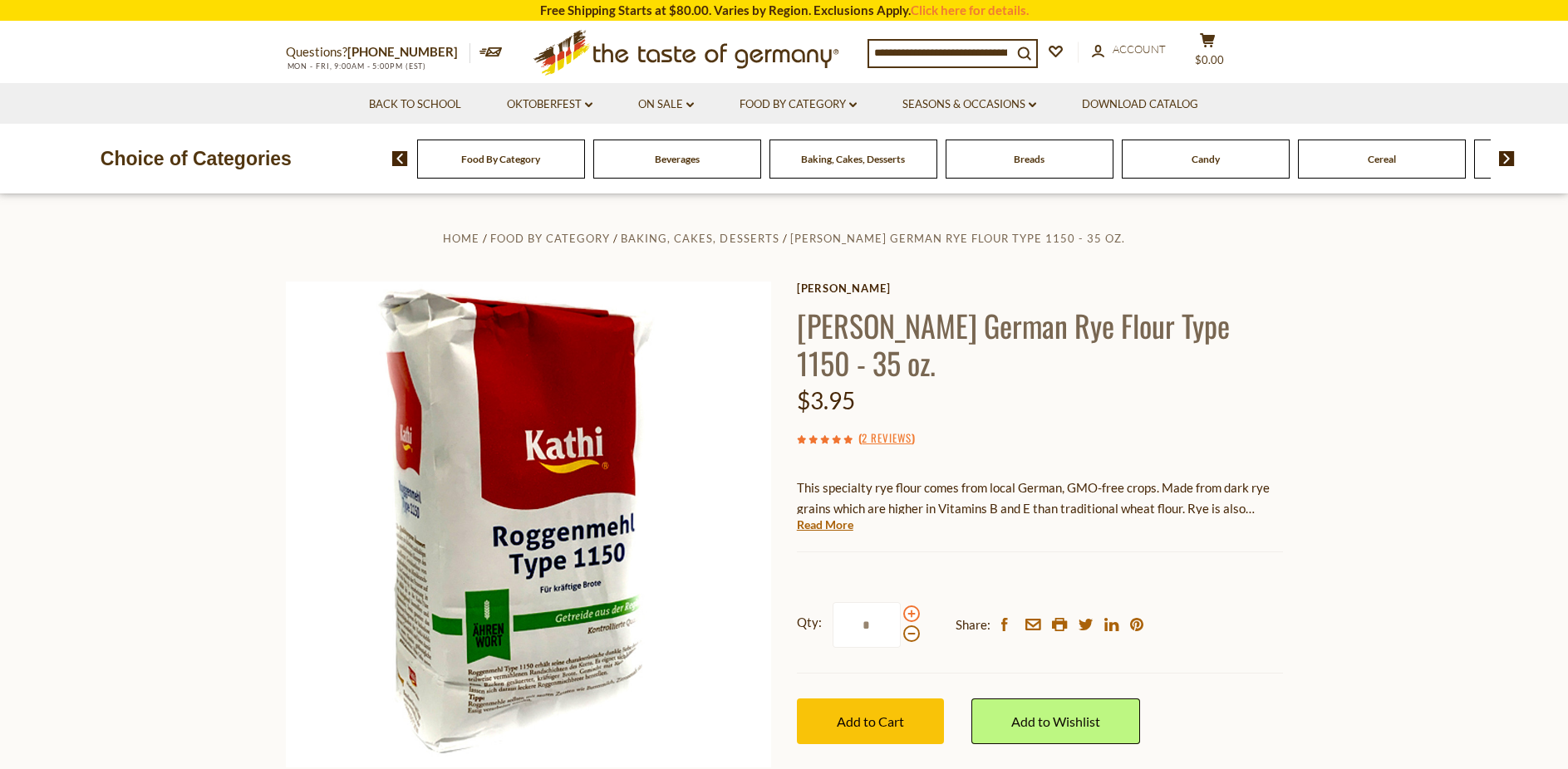
click at [911, 606] on span at bounding box center [911, 614] width 17 height 17
click at [901, 602] on input "*" at bounding box center [866, 625] width 68 height 46
click at [911, 606] on span at bounding box center [911, 614] width 17 height 17
click at [901, 602] on input "*" at bounding box center [866, 625] width 68 height 46
click at [911, 606] on span at bounding box center [911, 614] width 17 height 17
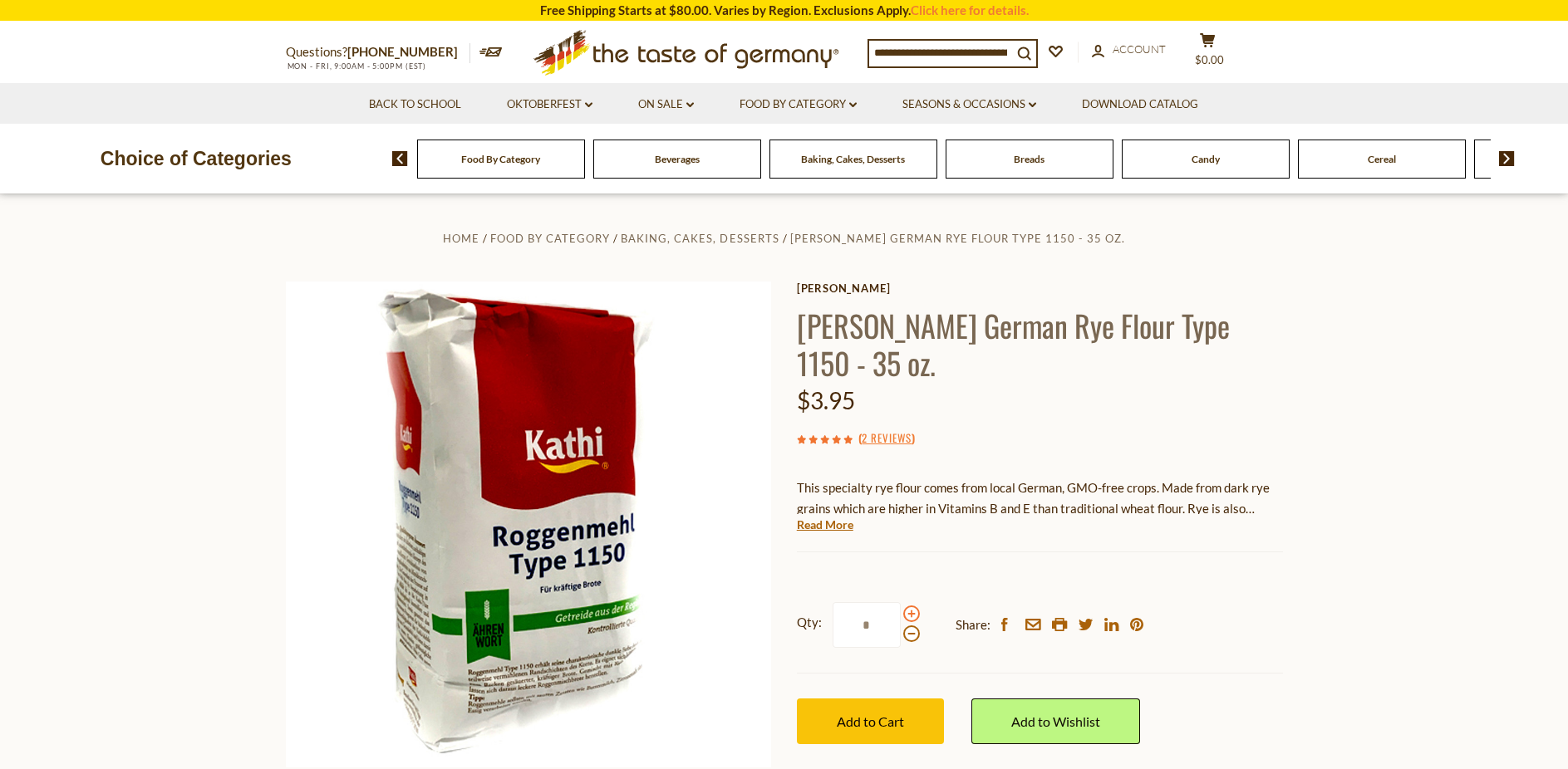
click at [901, 602] on input "*" at bounding box center [866, 625] width 68 height 46
click at [911, 626] on span at bounding box center [911, 634] width 17 height 17
click at [901, 602] on input "*" at bounding box center [866, 625] width 68 height 46
type input "*"
click at [887, 699] on button "Add to Cart" at bounding box center [871, 722] width 147 height 46
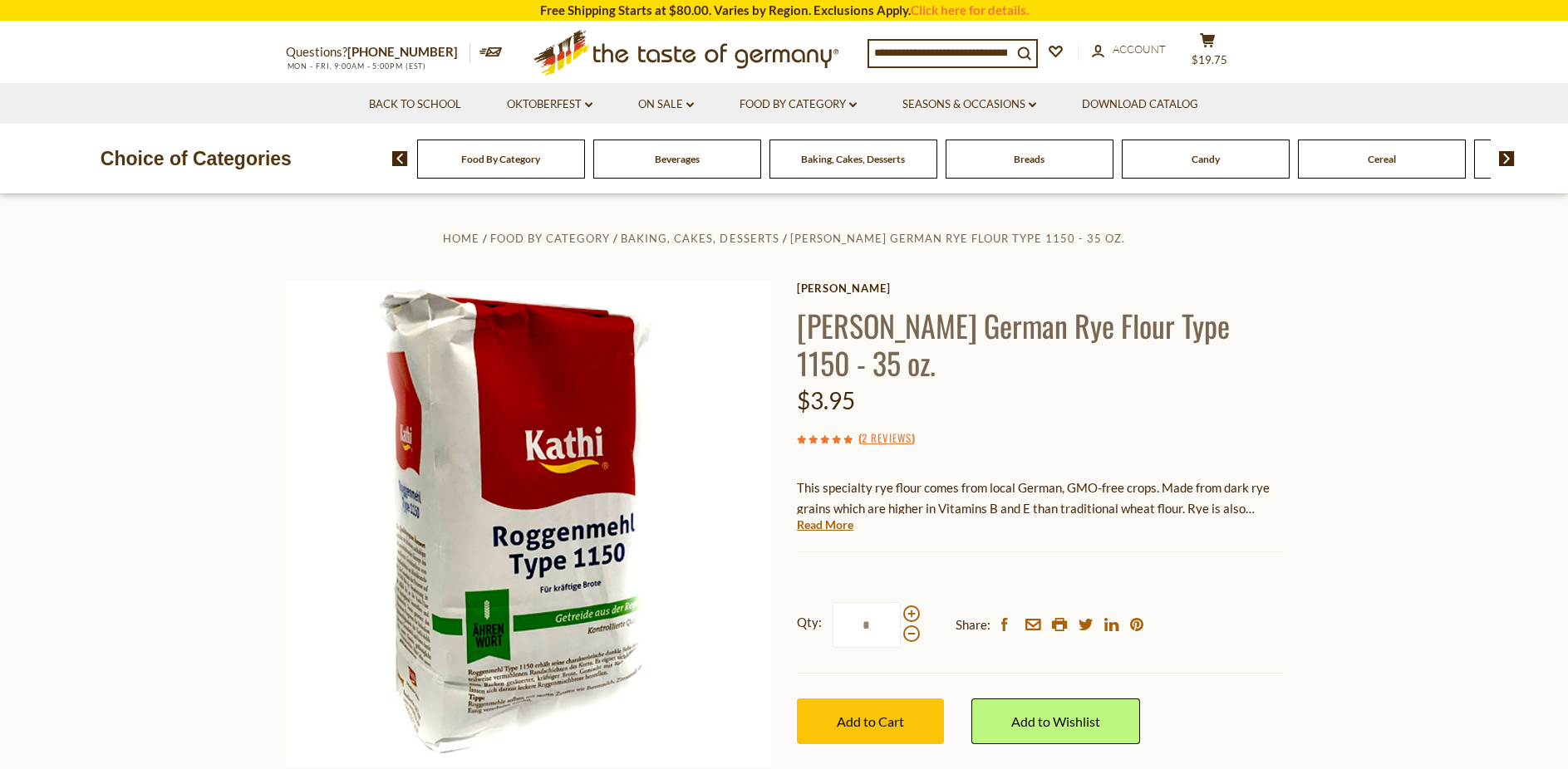
click at [585, 167] on div "Baking, Cakes, Desserts" at bounding box center [501, 159] width 167 height 39
click at [866, 164] on span "Baking, Cakes, Desserts" at bounding box center [852, 159] width 103 height 12
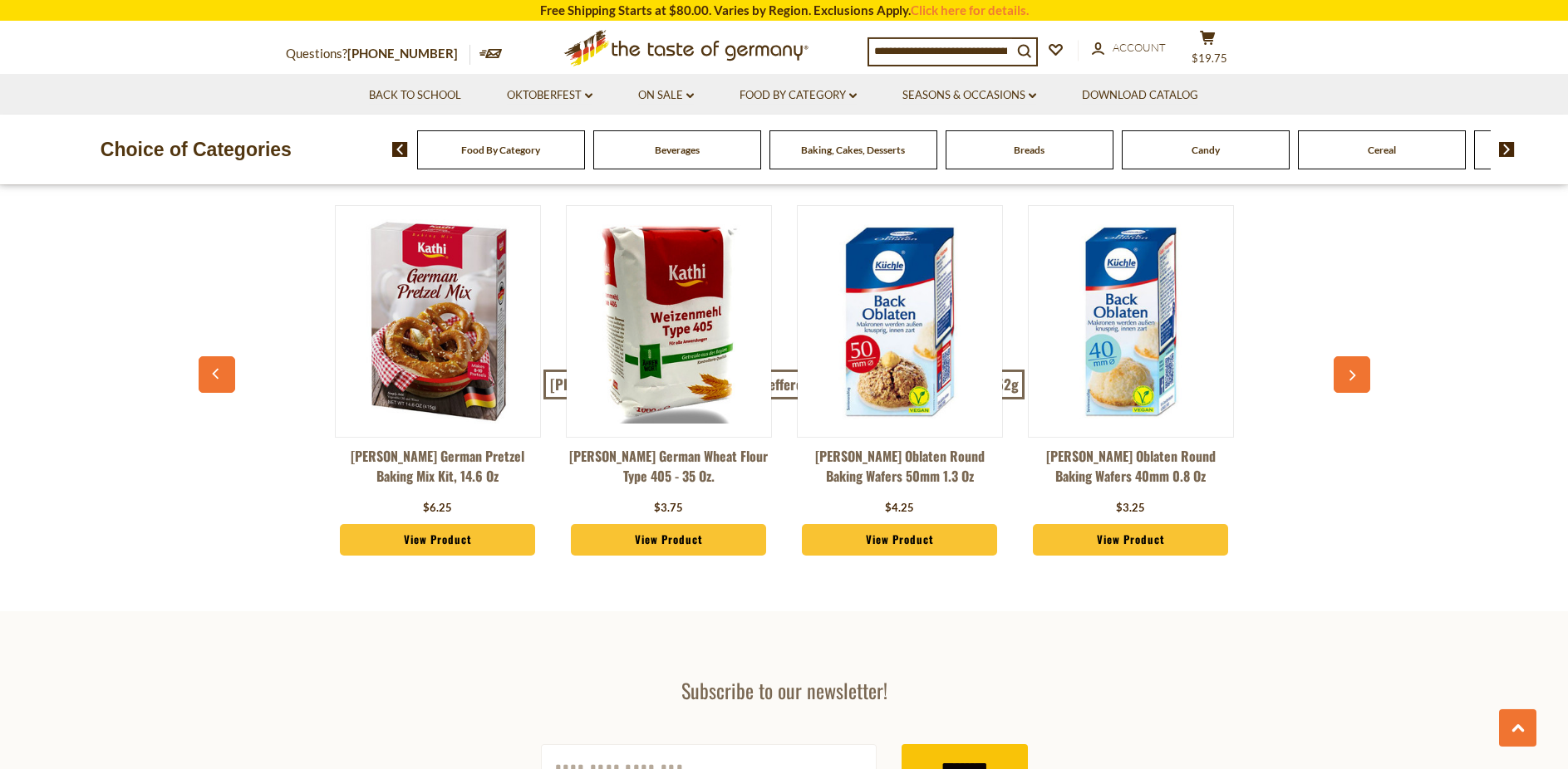
scroll to position [4492, 0]
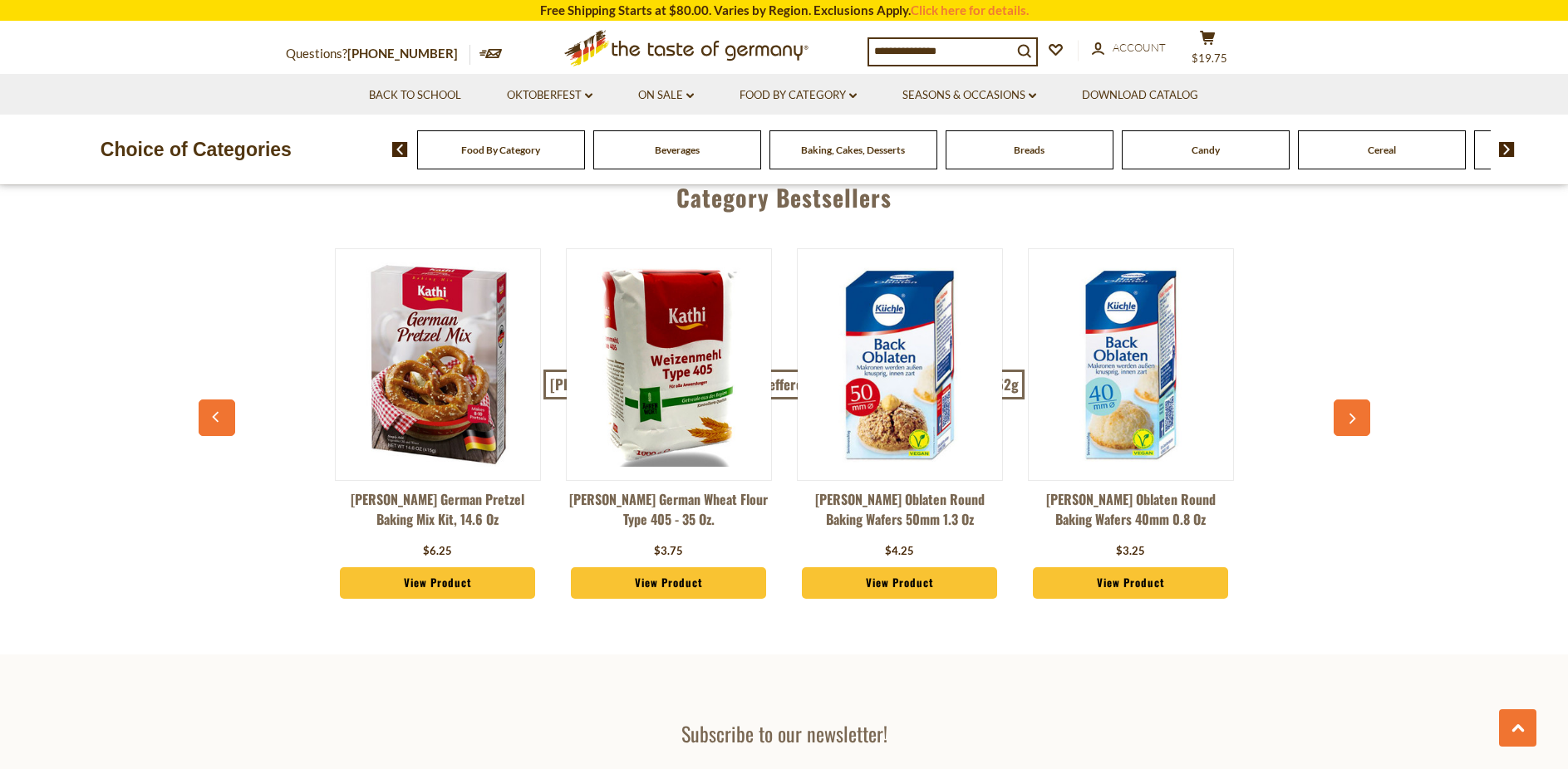
click at [1354, 414] on icon "button" at bounding box center [1353, 419] width 7 height 11
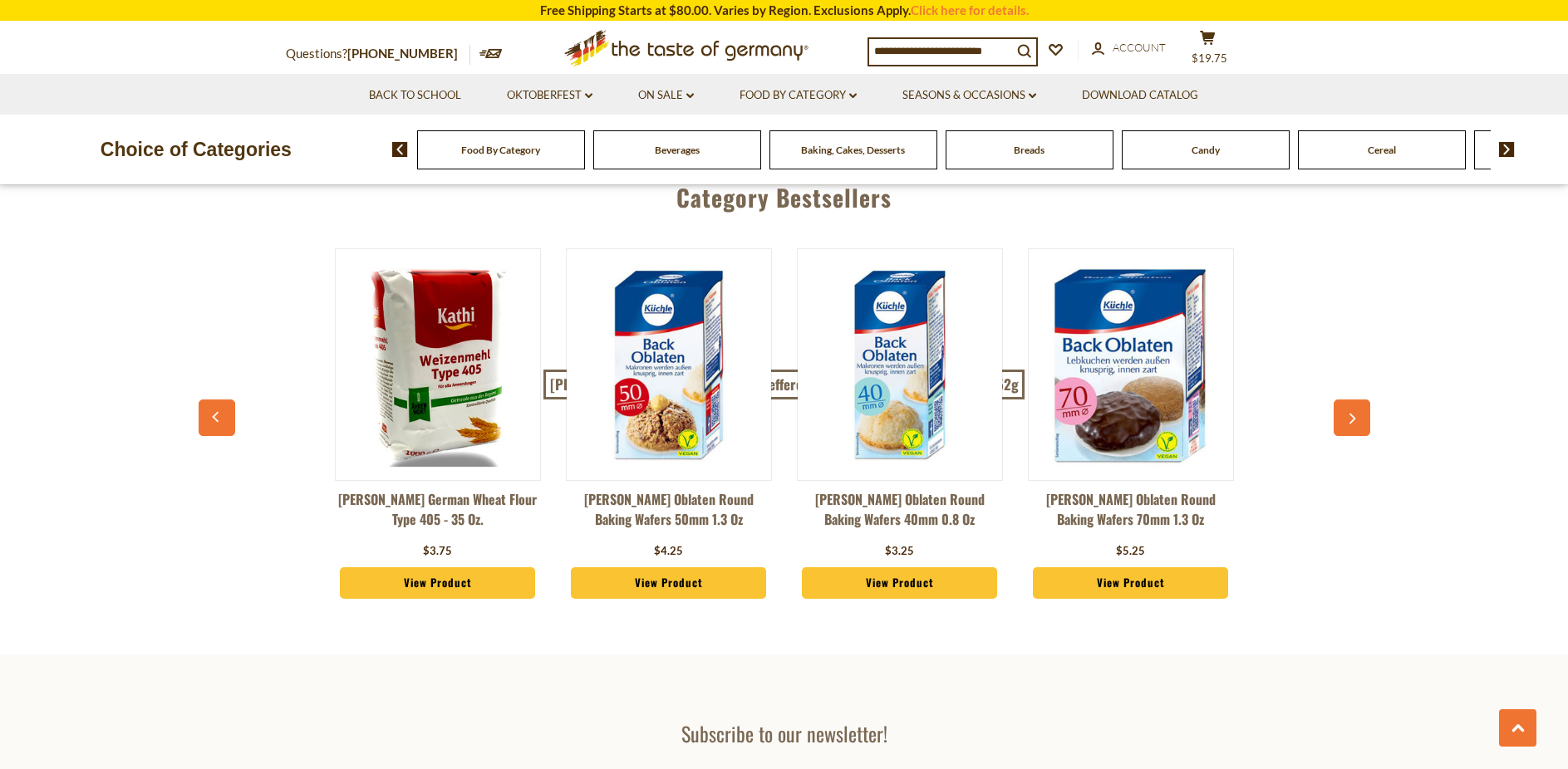
click at [1351, 414] on icon "button" at bounding box center [1351, 419] width 11 height 11
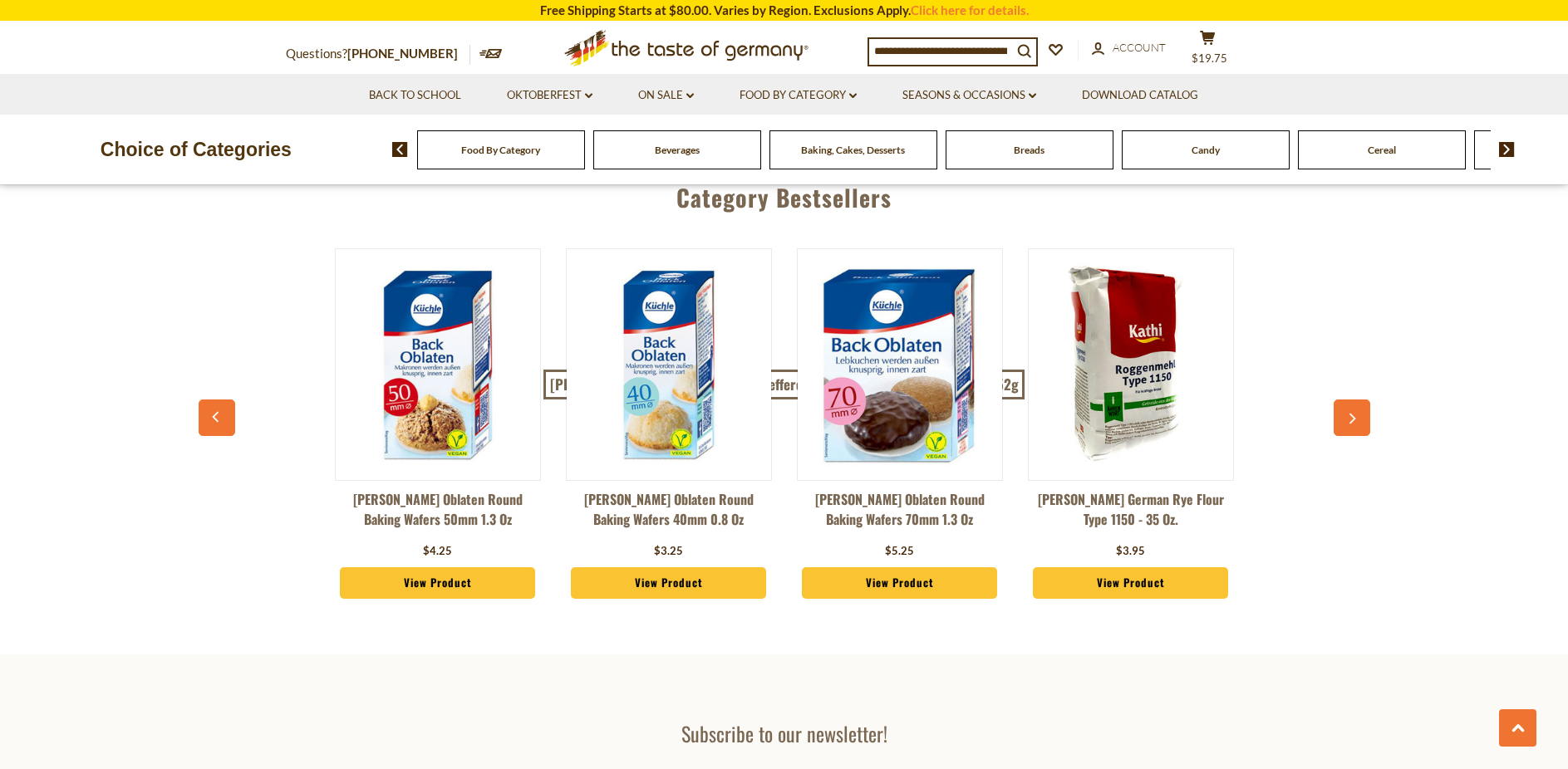
click at [1350, 414] on icon "button" at bounding box center [1351, 419] width 11 height 11
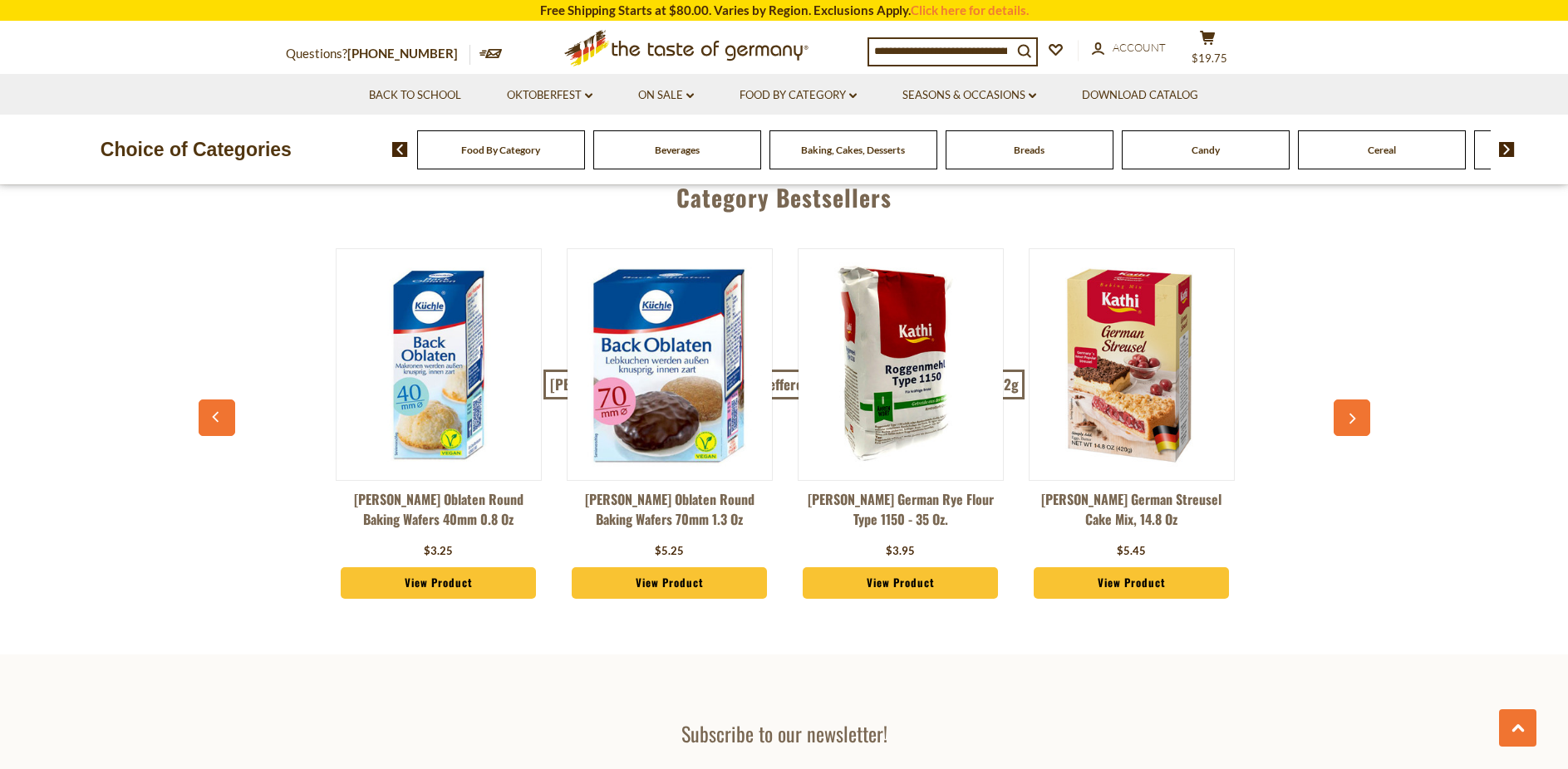
scroll to position [0, 693]
click at [1349, 414] on icon "button" at bounding box center [1351, 419] width 11 height 11
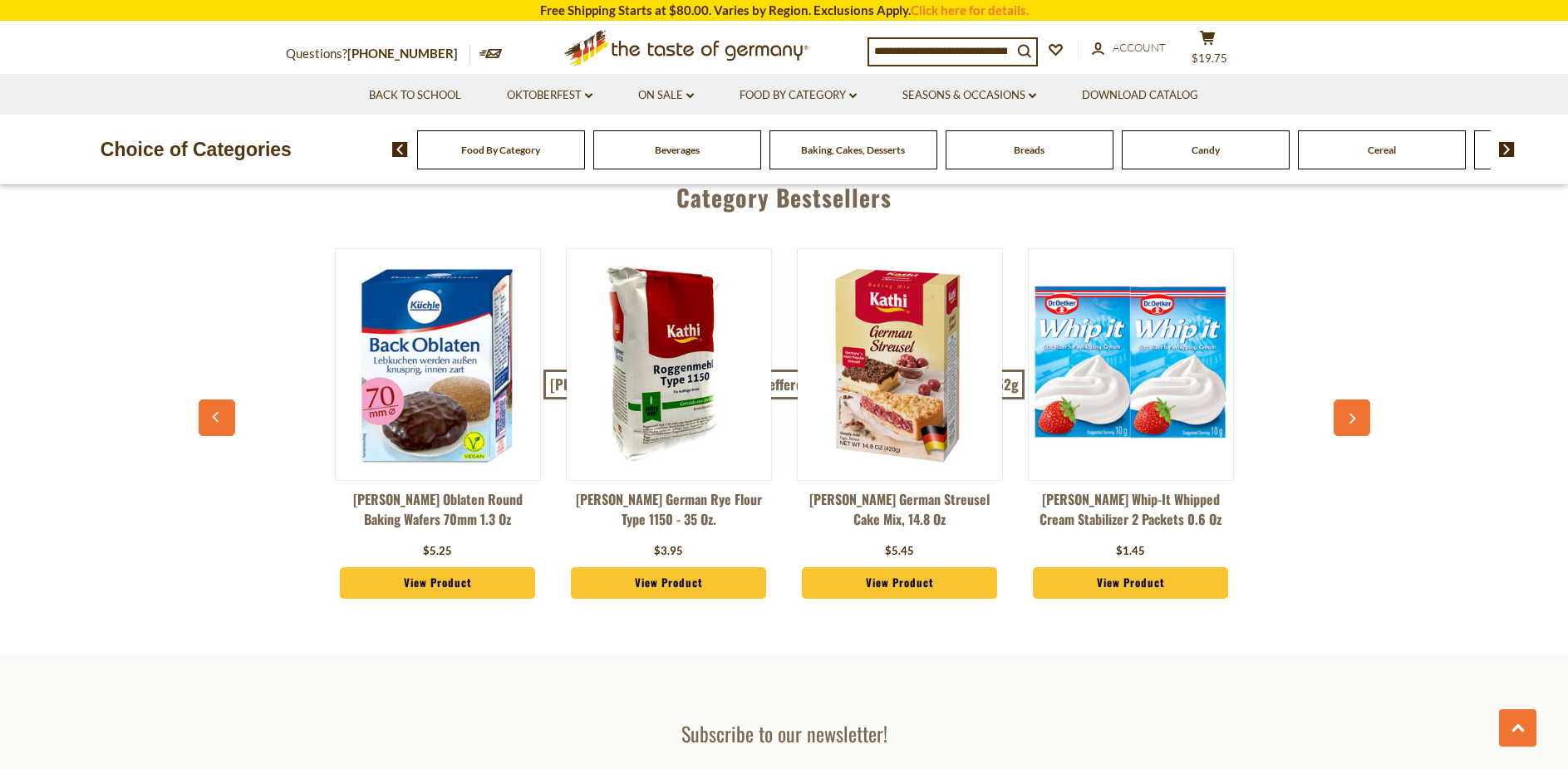
click at [1349, 414] on icon "button" at bounding box center [1351, 419] width 11 height 11
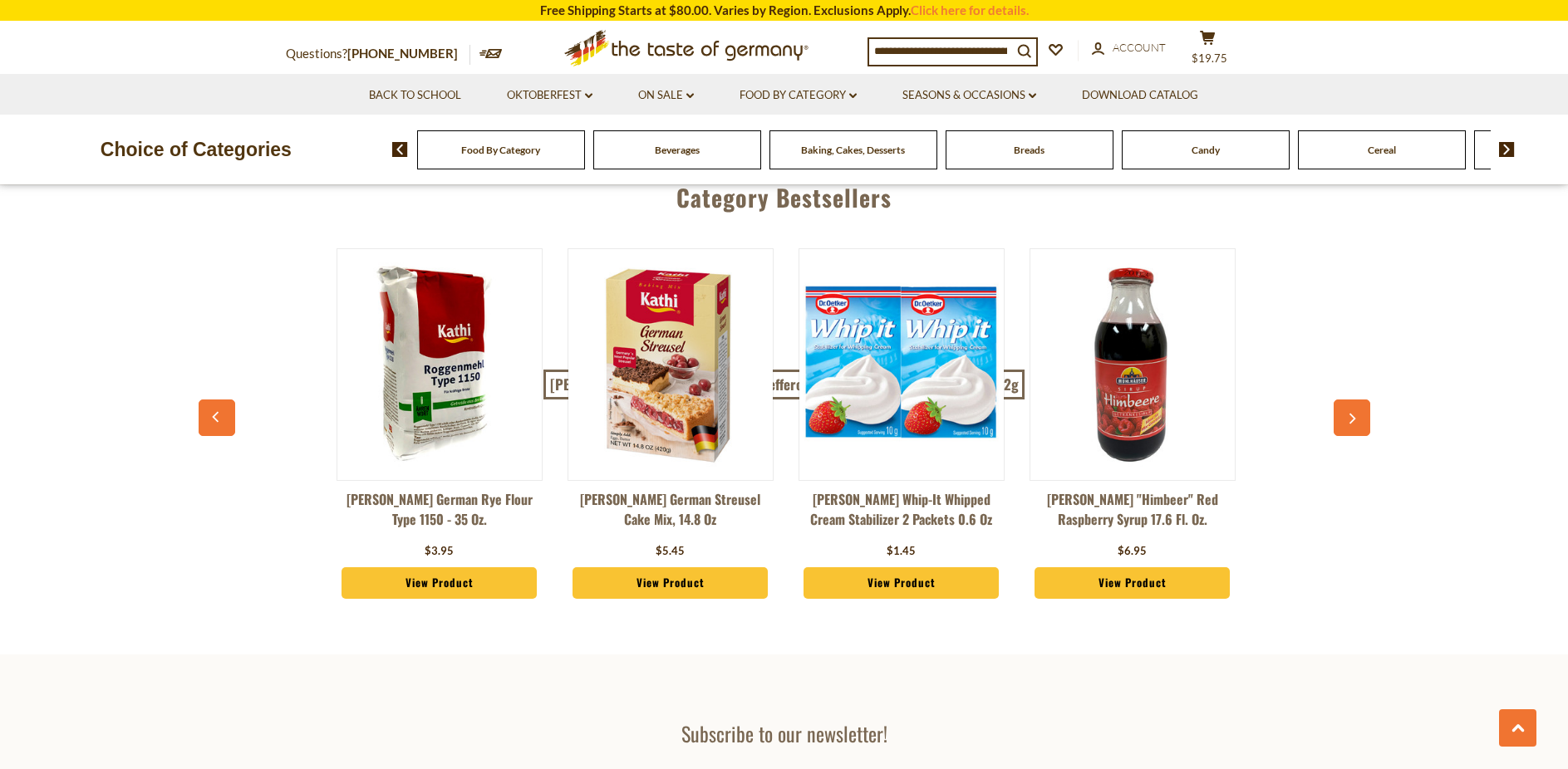
click at [1349, 414] on icon "button" at bounding box center [1351, 419] width 11 height 11
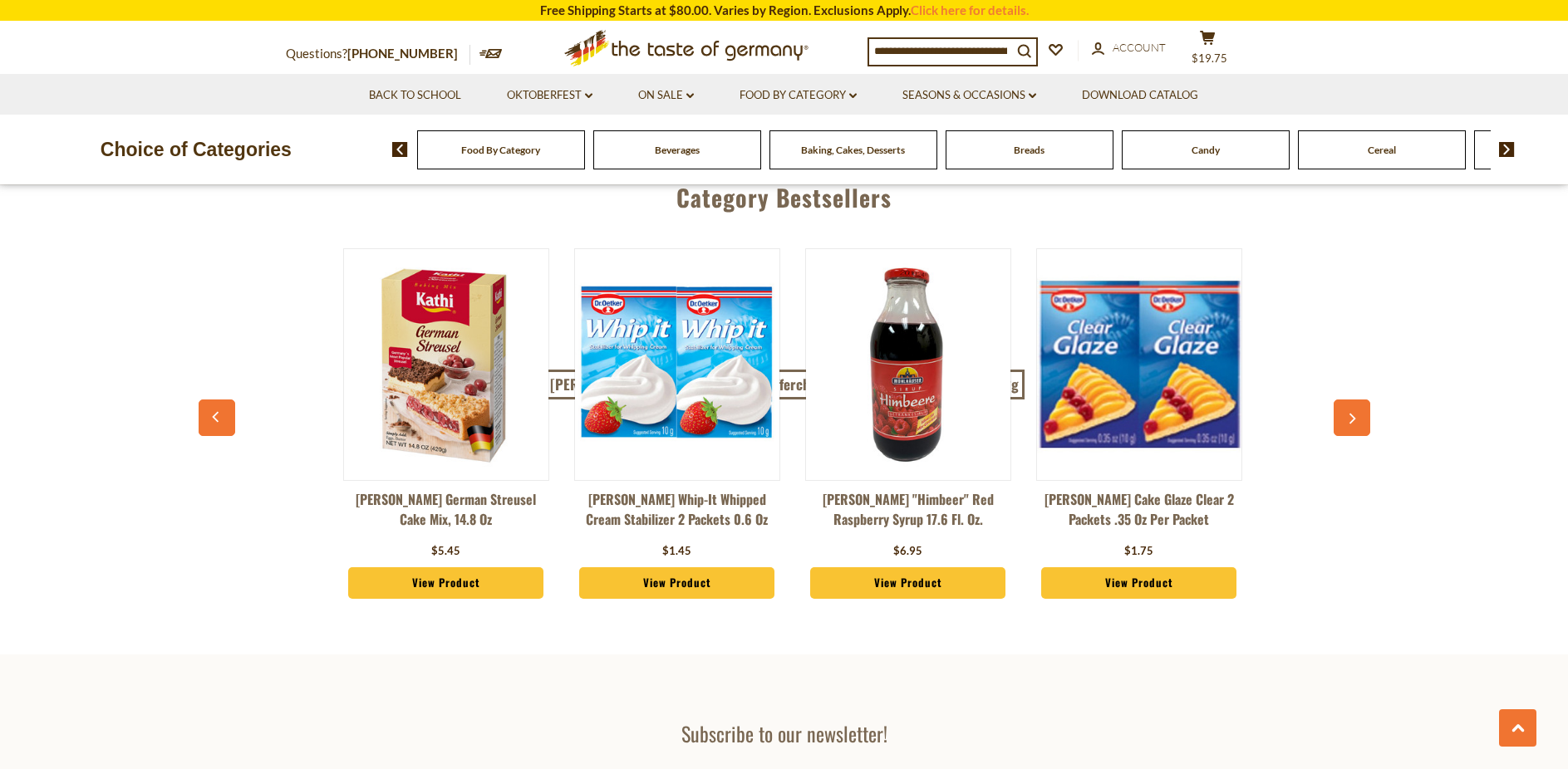
scroll to position [0, 1385]
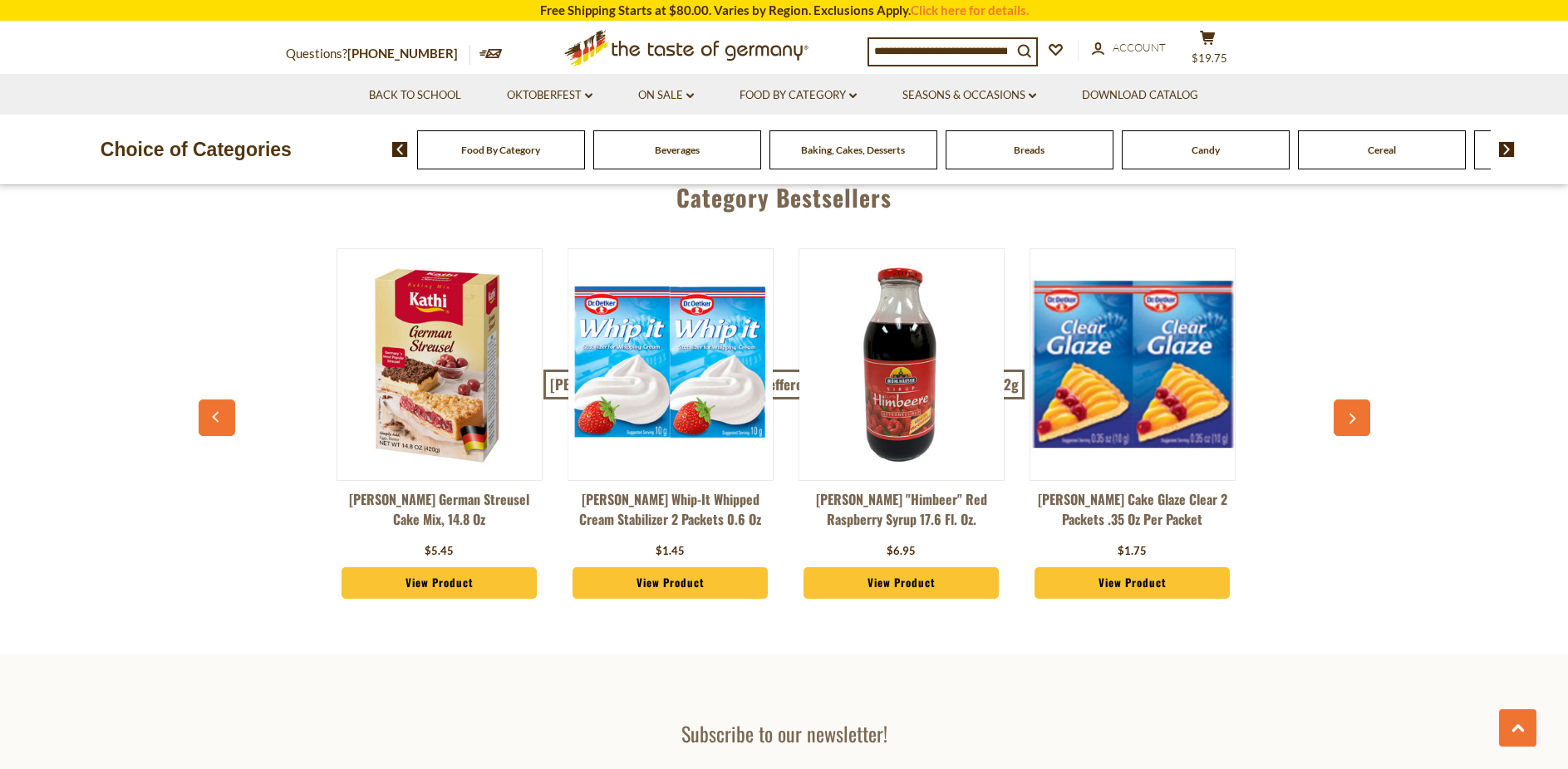
click at [1347, 414] on icon "button" at bounding box center [1351, 419] width 11 height 11
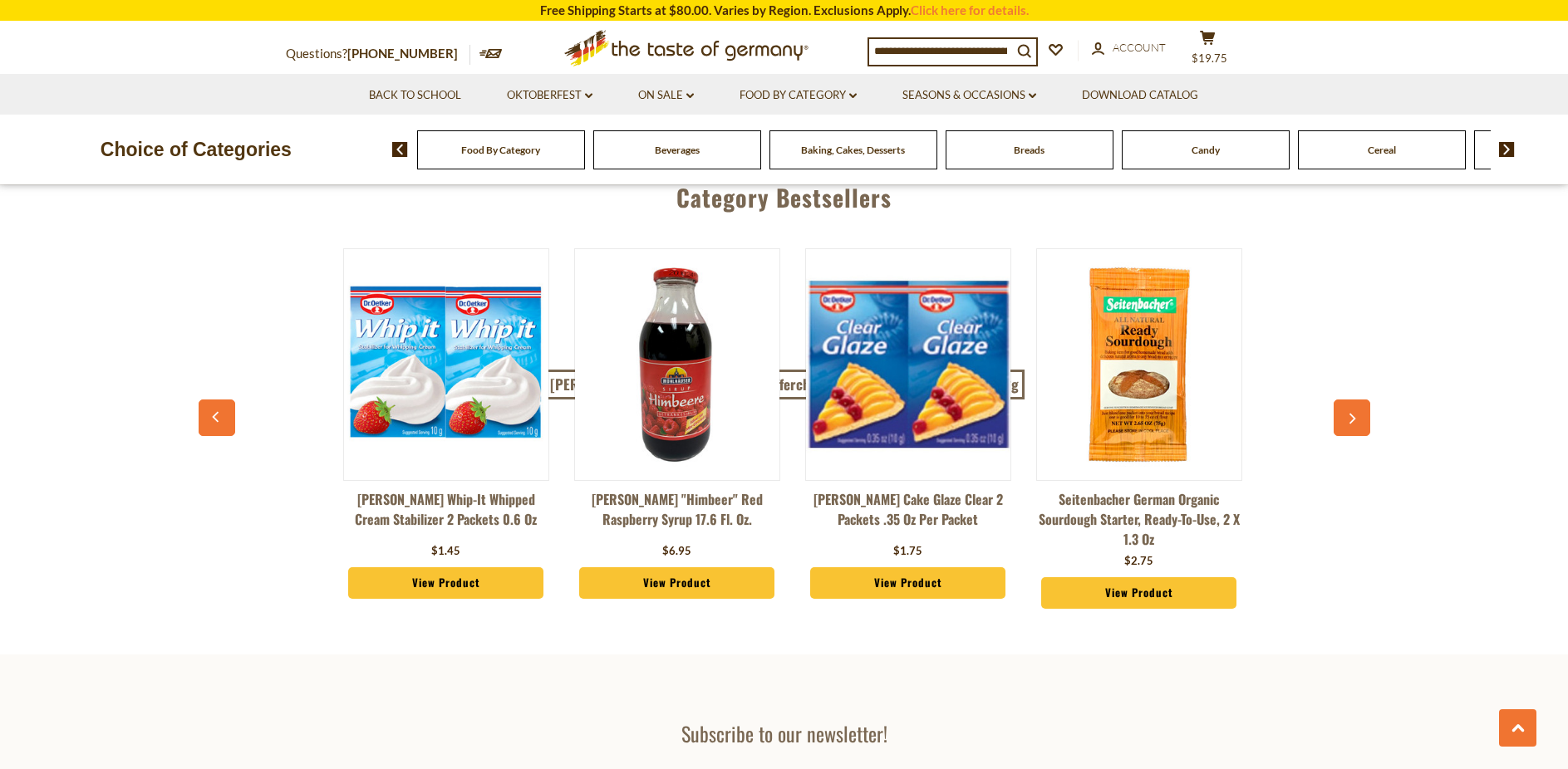
click at [1346, 400] on button "button" at bounding box center [1352, 418] width 37 height 37
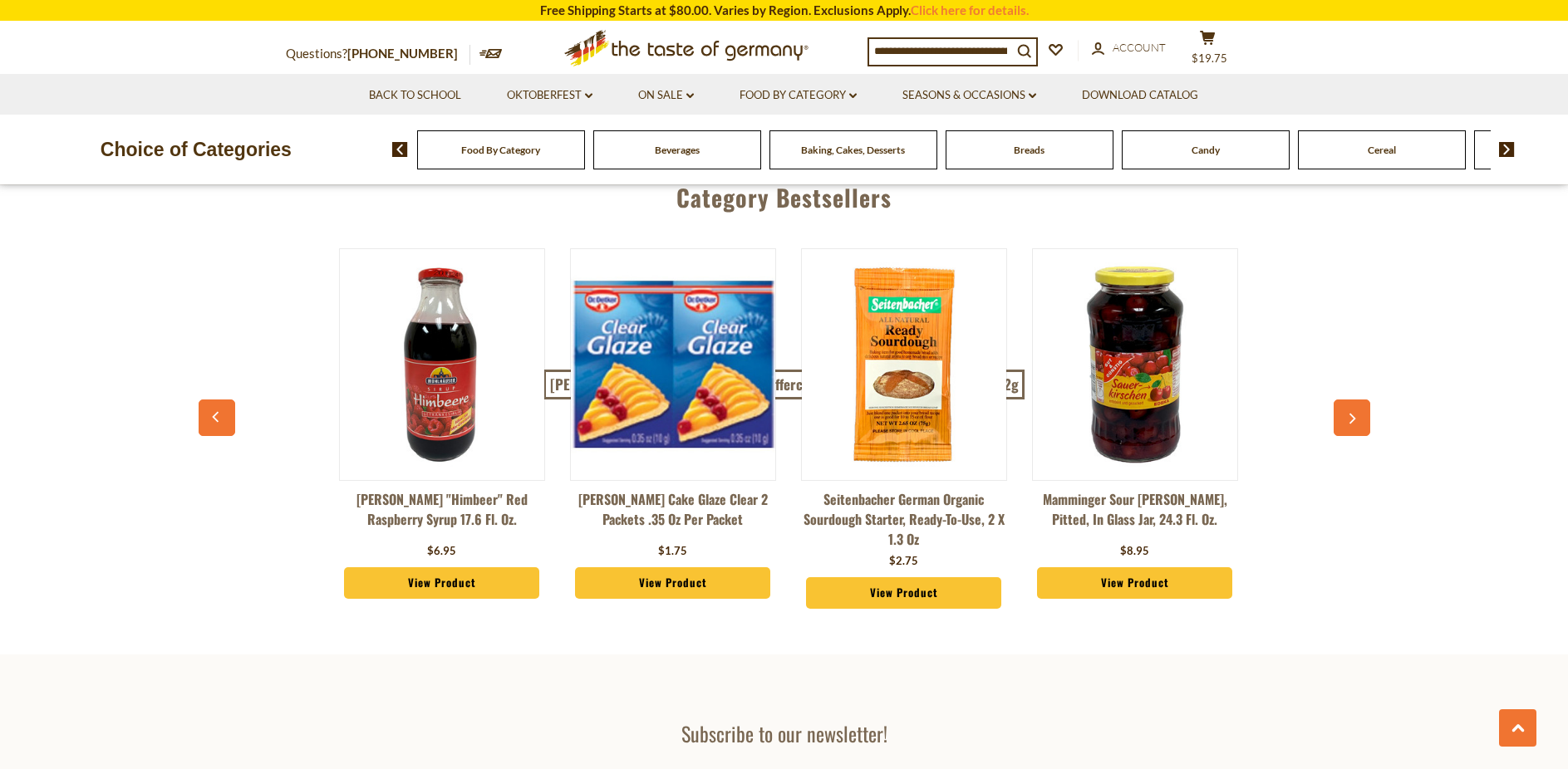
scroll to position [0, 1845]
click at [909, 395] on img at bounding box center [902, 364] width 204 height 204
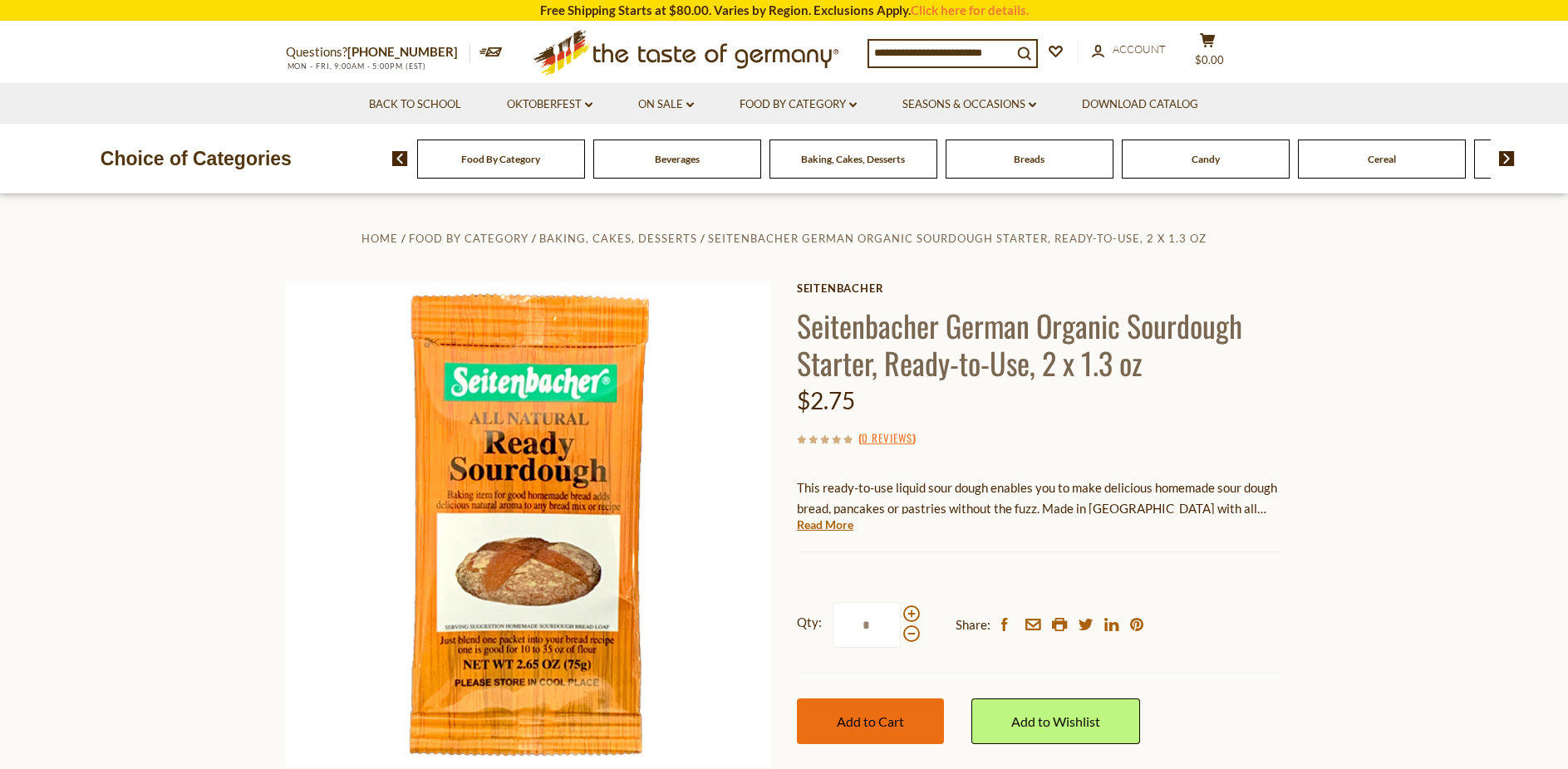
click at [871, 716] on span "Add to Cart" at bounding box center [870, 722] width 68 height 16
click at [921, 51] on input at bounding box center [940, 52] width 143 height 24
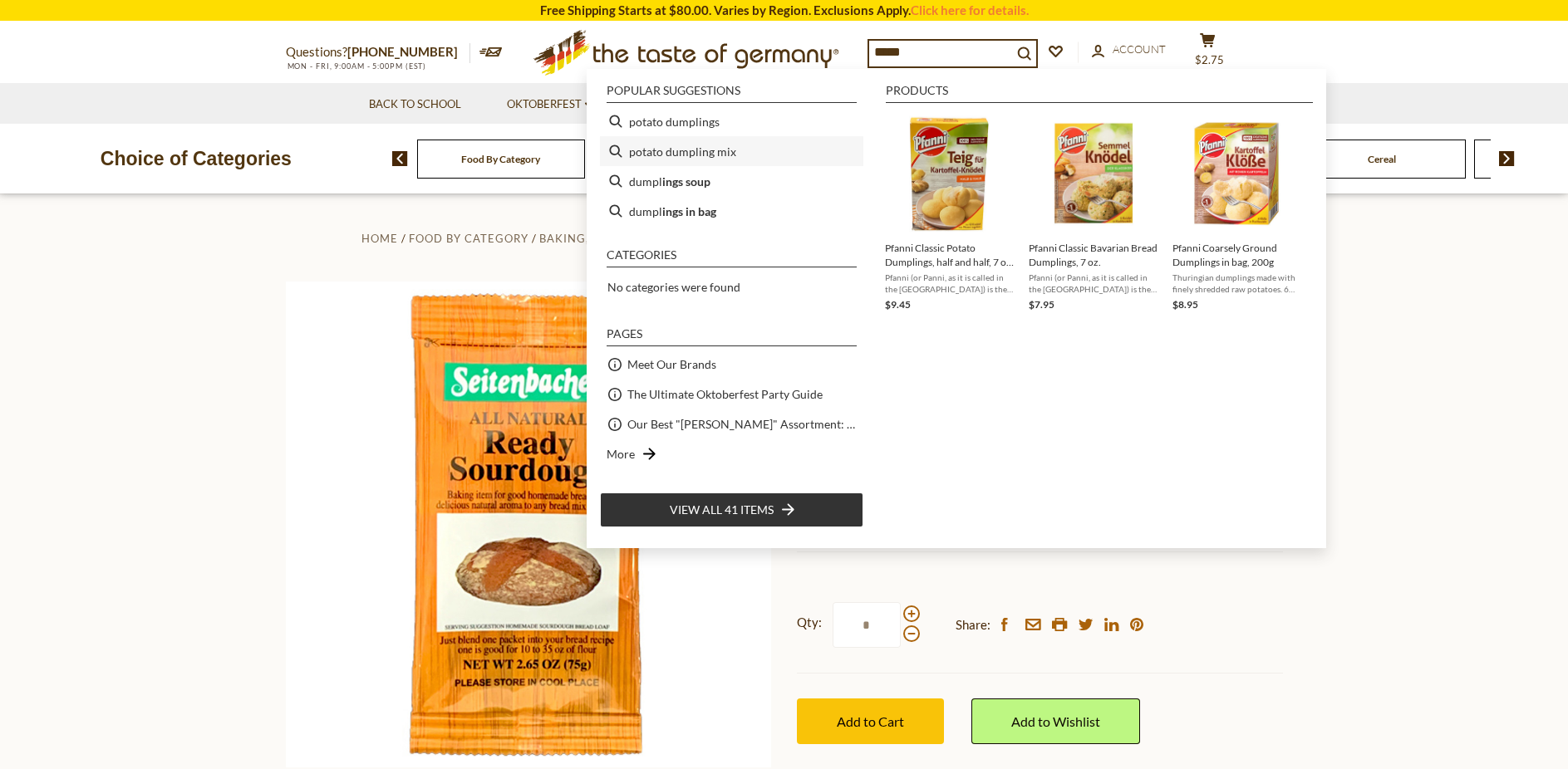
click at [690, 153] on li "potato dumpling mix" at bounding box center [731, 151] width 263 height 30
type input "**********"
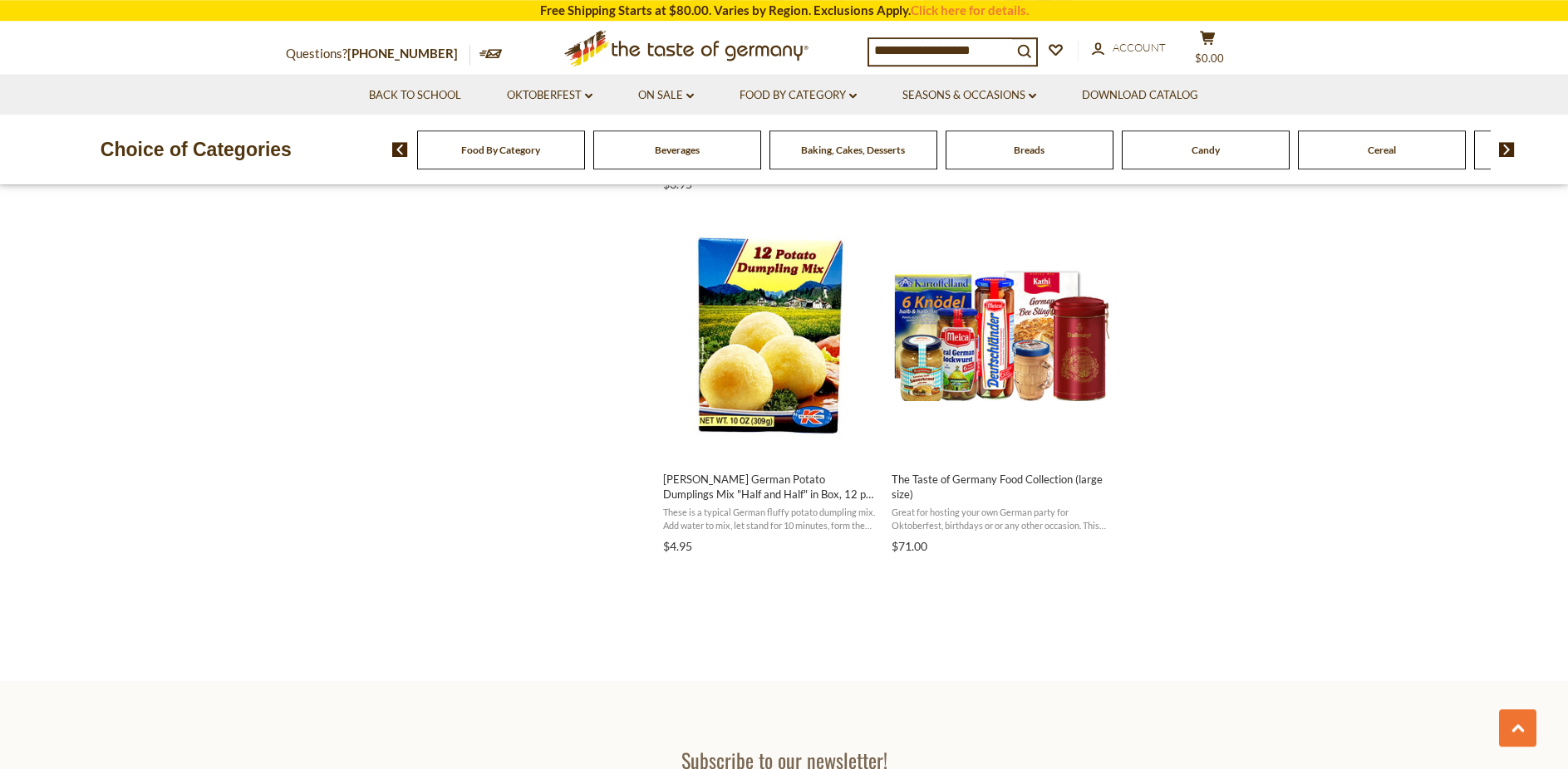
scroll to position [2543, 0]
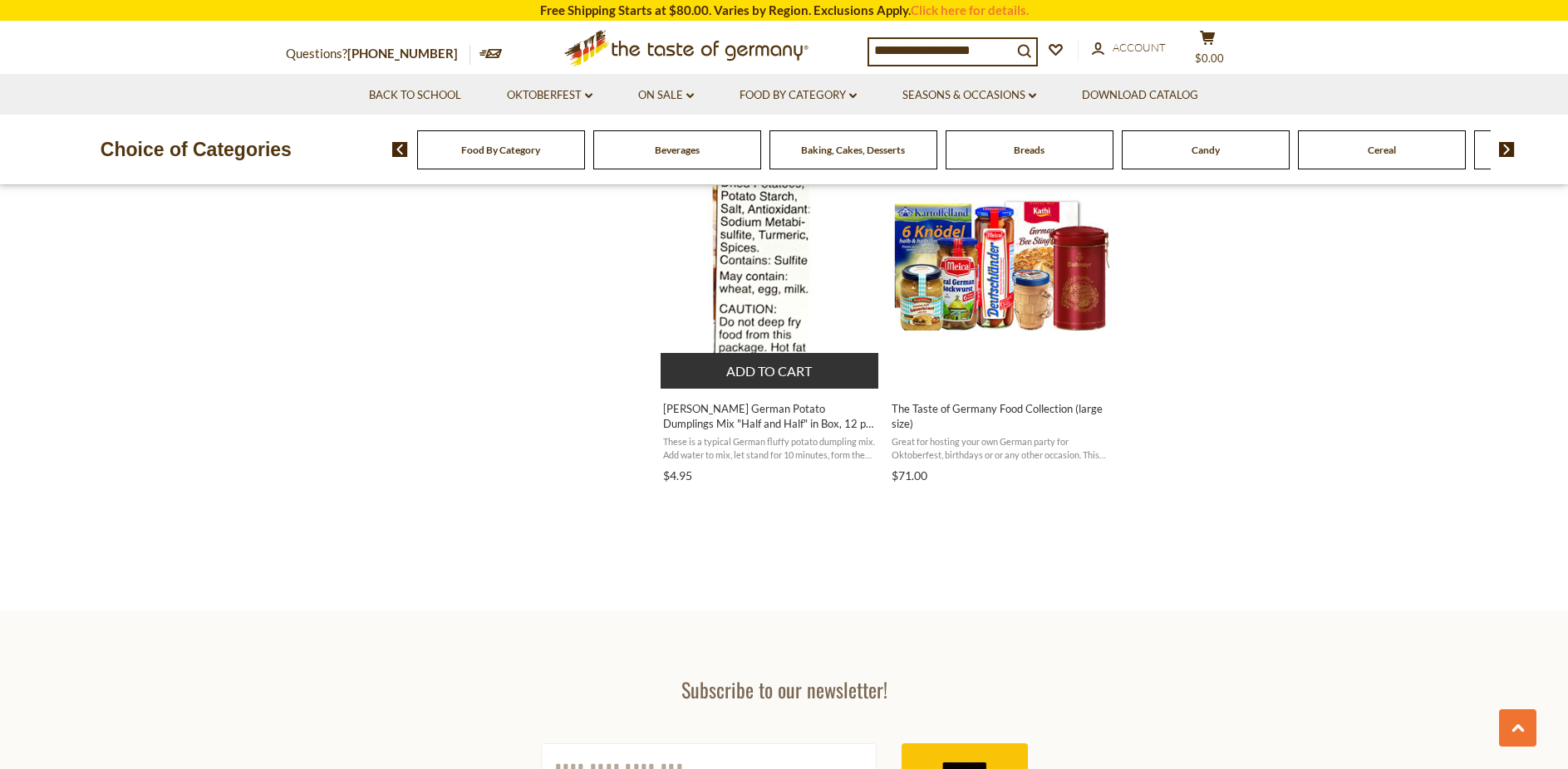
click at [772, 356] on button "Add to cart" at bounding box center [769, 371] width 218 height 36
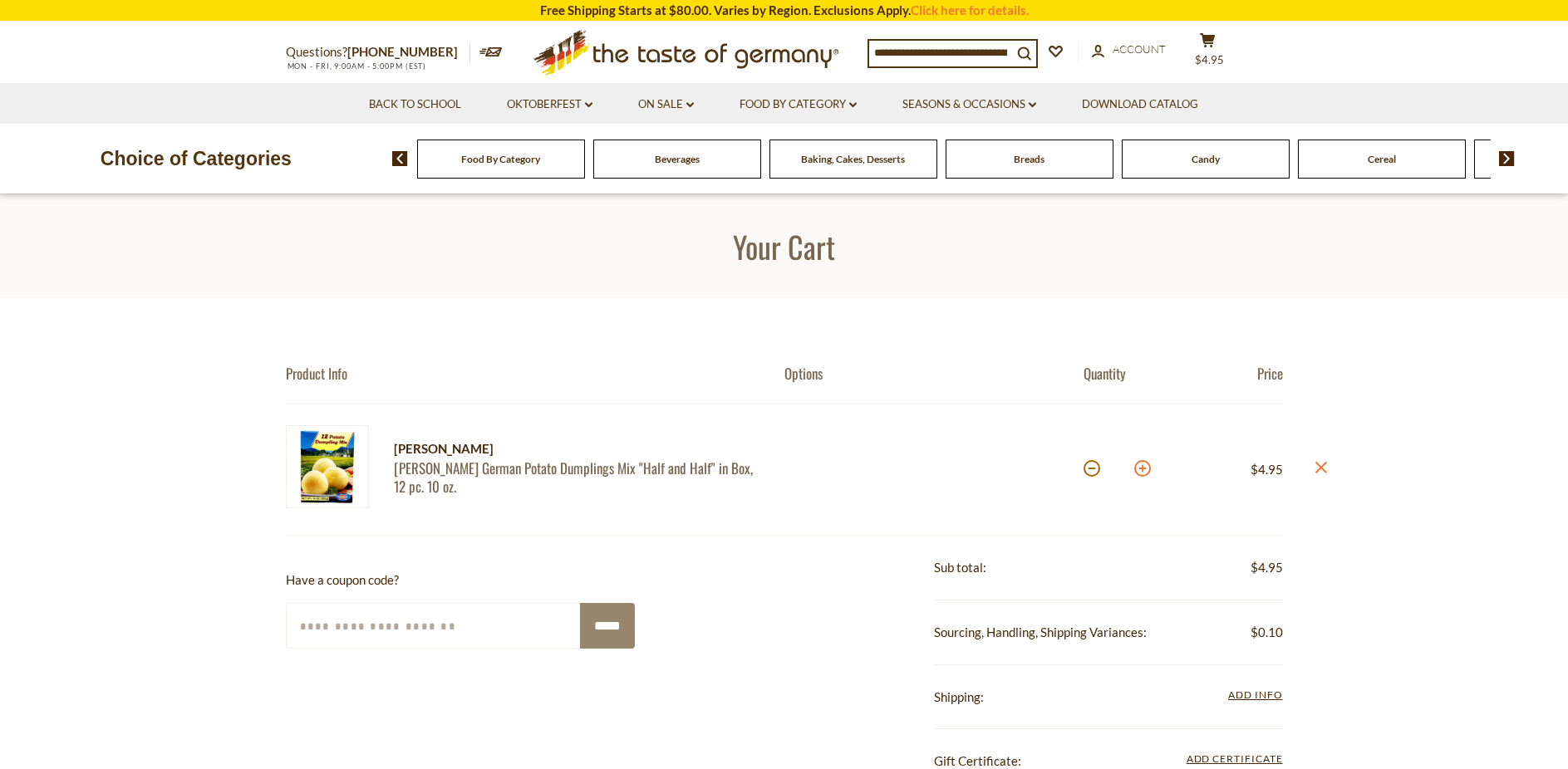
click at [1144, 472] on button at bounding box center [1142, 468] width 17 height 17
type input "*"
click at [927, 59] on input at bounding box center [940, 51] width 143 height 24
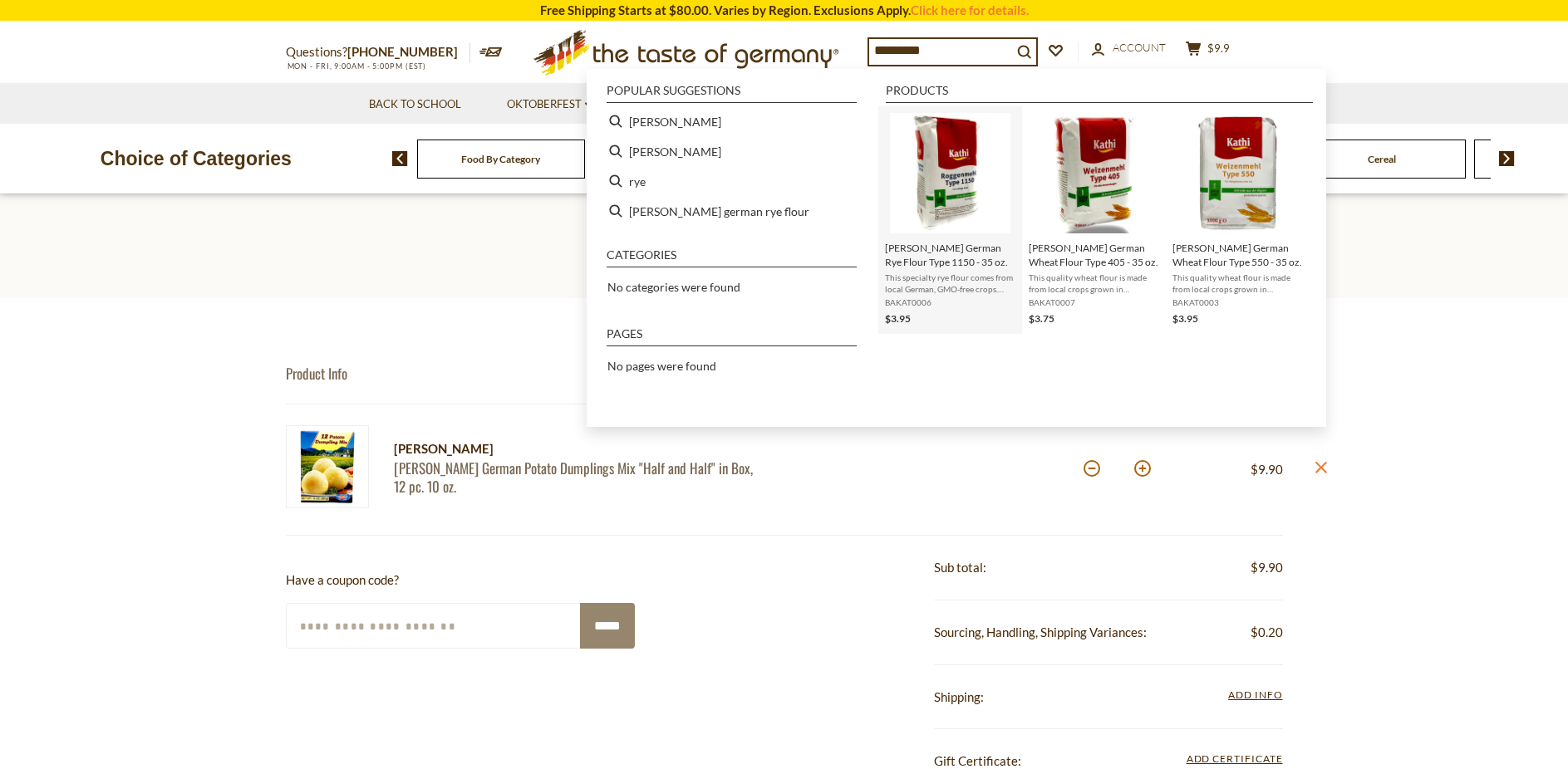
type input "*********"
click at [928, 242] on span "[PERSON_NAME] German Rye Flour Type 1150 - 35 oz." at bounding box center [950, 255] width 131 height 28
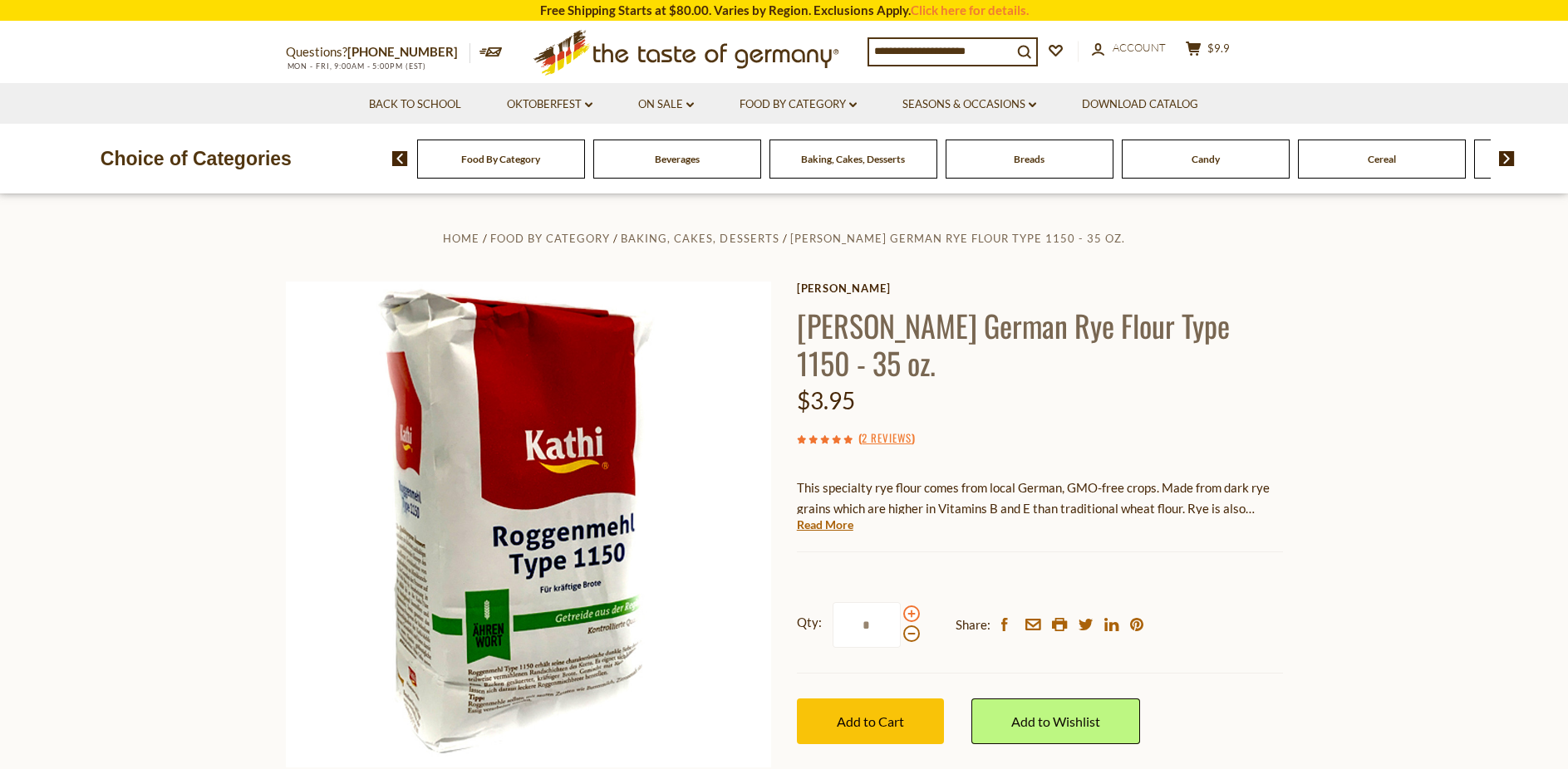
click at [916, 606] on span at bounding box center [911, 614] width 17 height 17
click at [901, 602] on input "*" at bounding box center [866, 625] width 68 height 46
click at [916, 606] on span at bounding box center [911, 614] width 17 height 17
click at [901, 602] on input "*" at bounding box center [866, 625] width 68 height 46
click at [916, 606] on span at bounding box center [911, 614] width 17 height 17
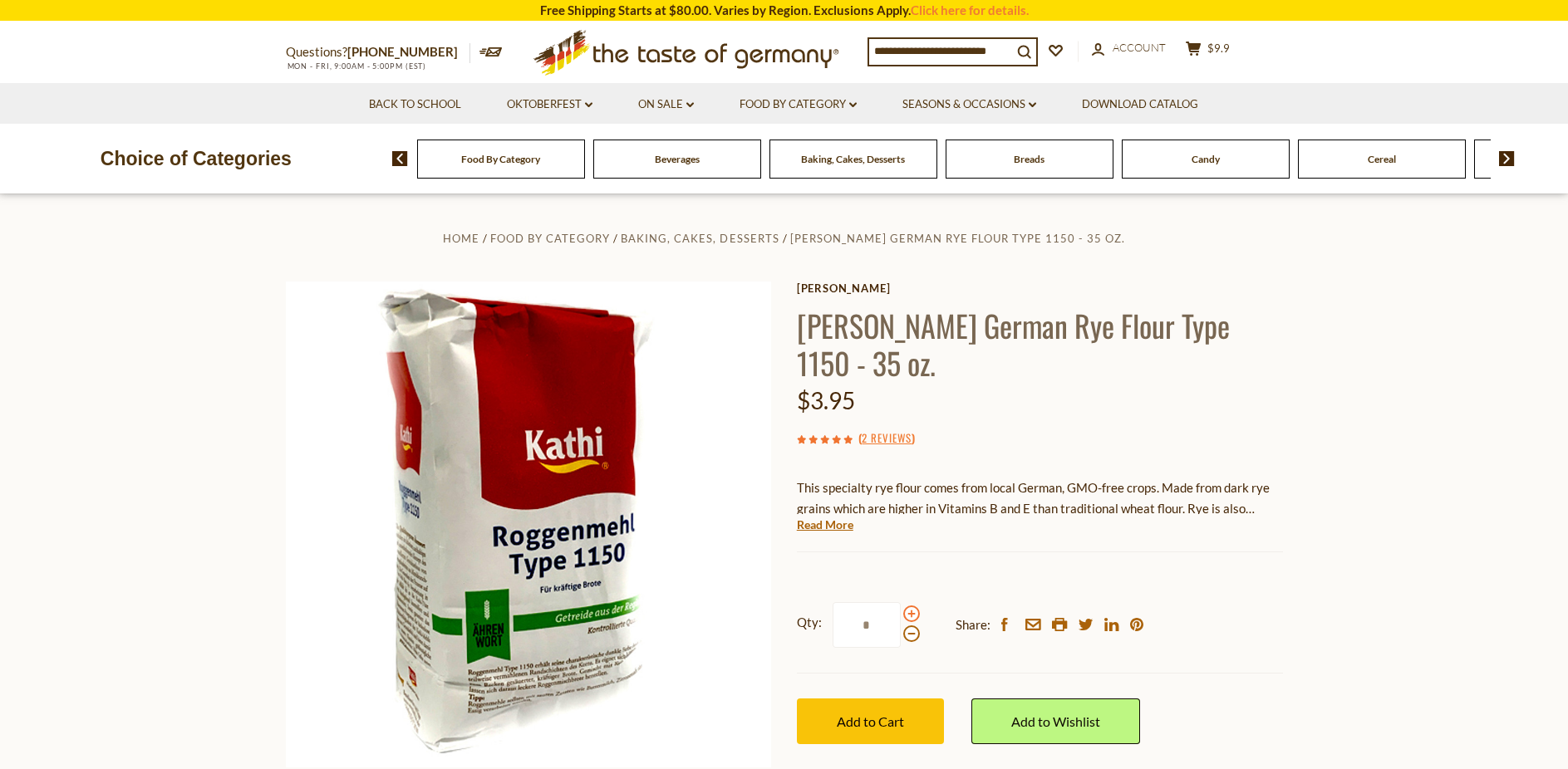
click at [901, 602] on input "*" at bounding box center [866, 625] width 68 height 46
click at [906, 626] on span at bounding box center [911, 634] width 17 height 17
click at [901, 602] on input "*" at bounding box center [866, 625] width 68 height 46
type input "*"
click at [882, 699] on button "Add to Cart" at bounding box center [871, 722] width 147 height 46
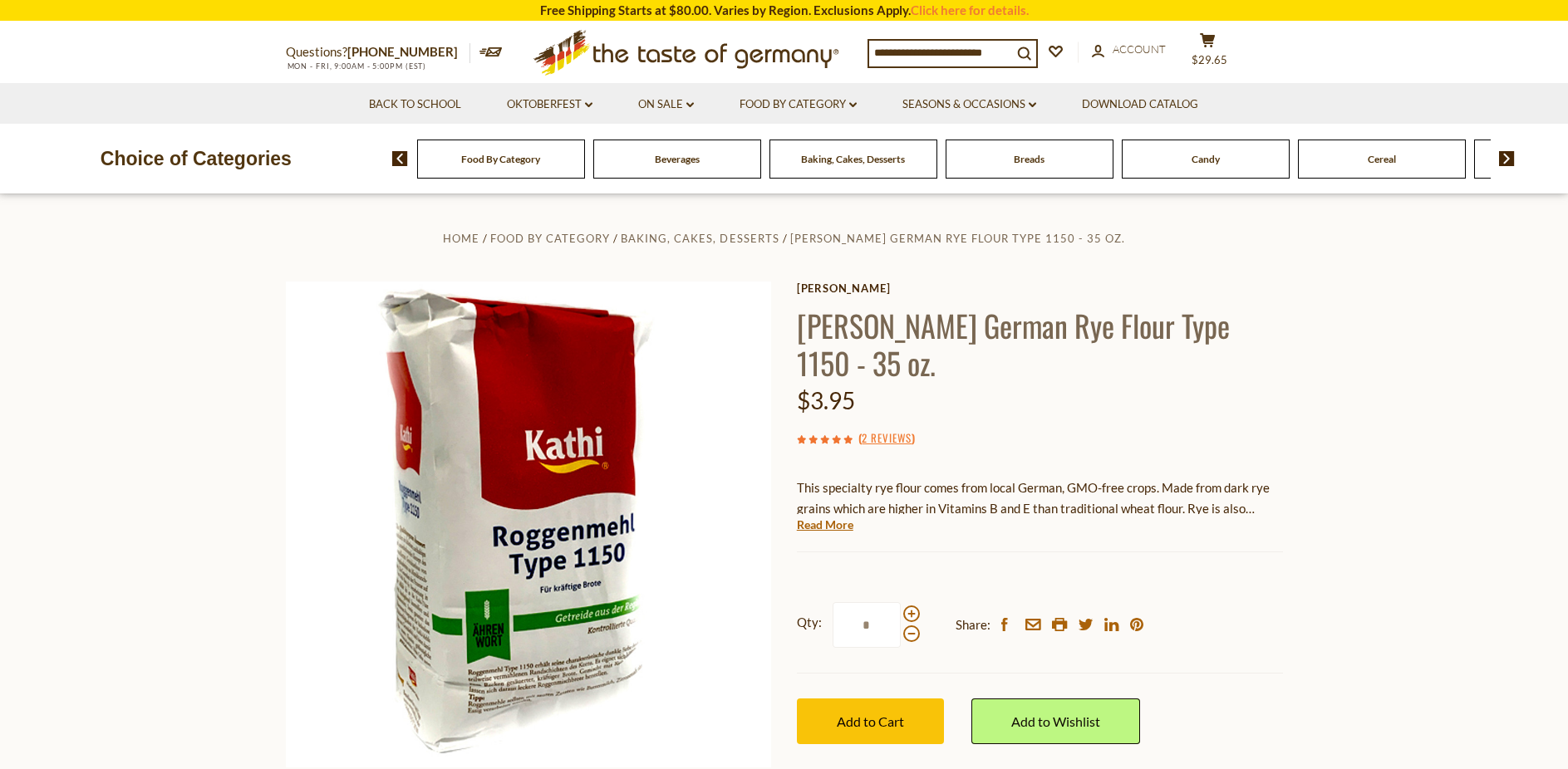
click at [927, 50] on input at bounding box center [940, 52] width 143 height 24
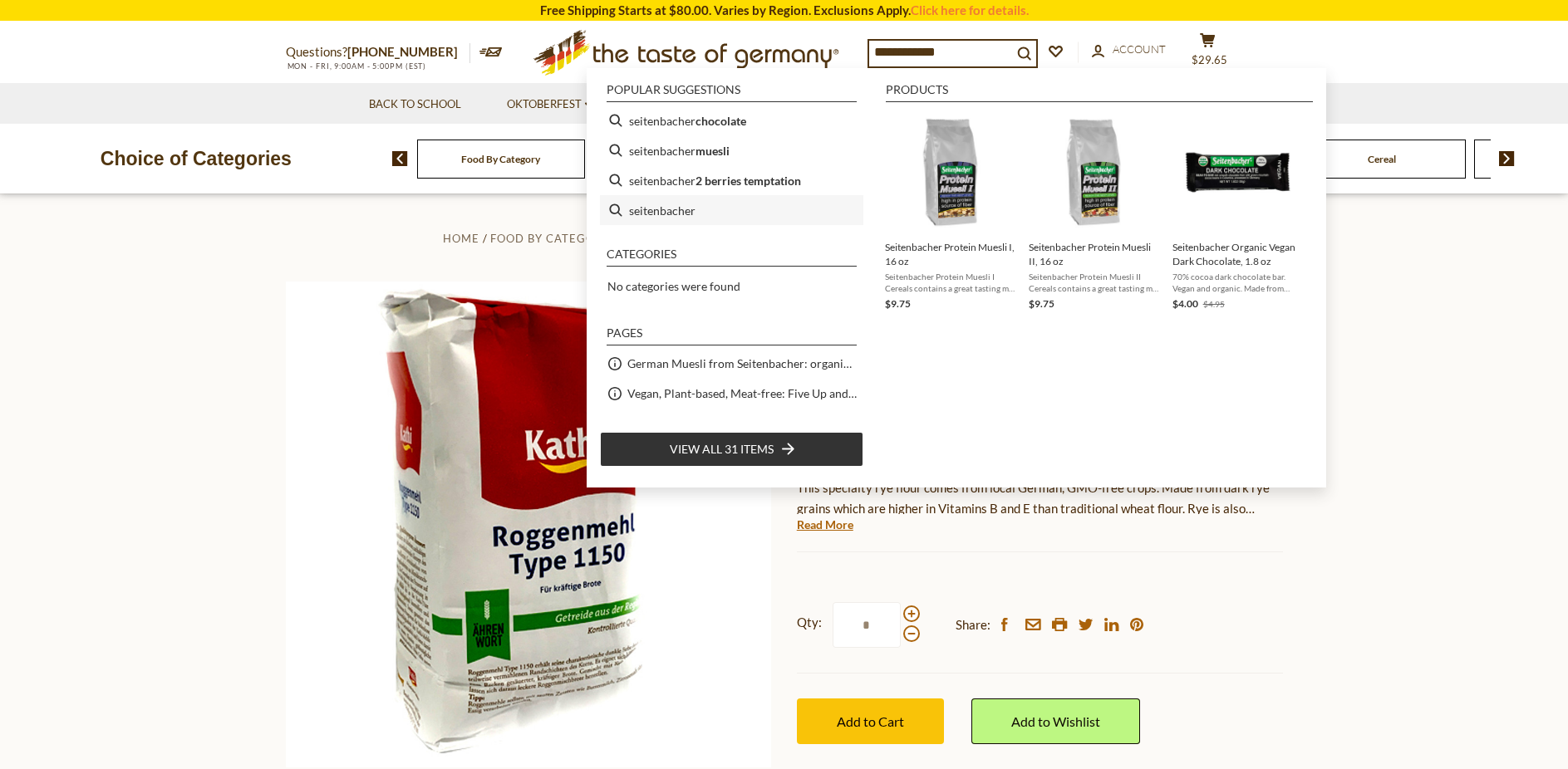
type input "**********"
click at [668, 217] on li "seitenbacher" at bounding box center [731, 210] width 263 height 30
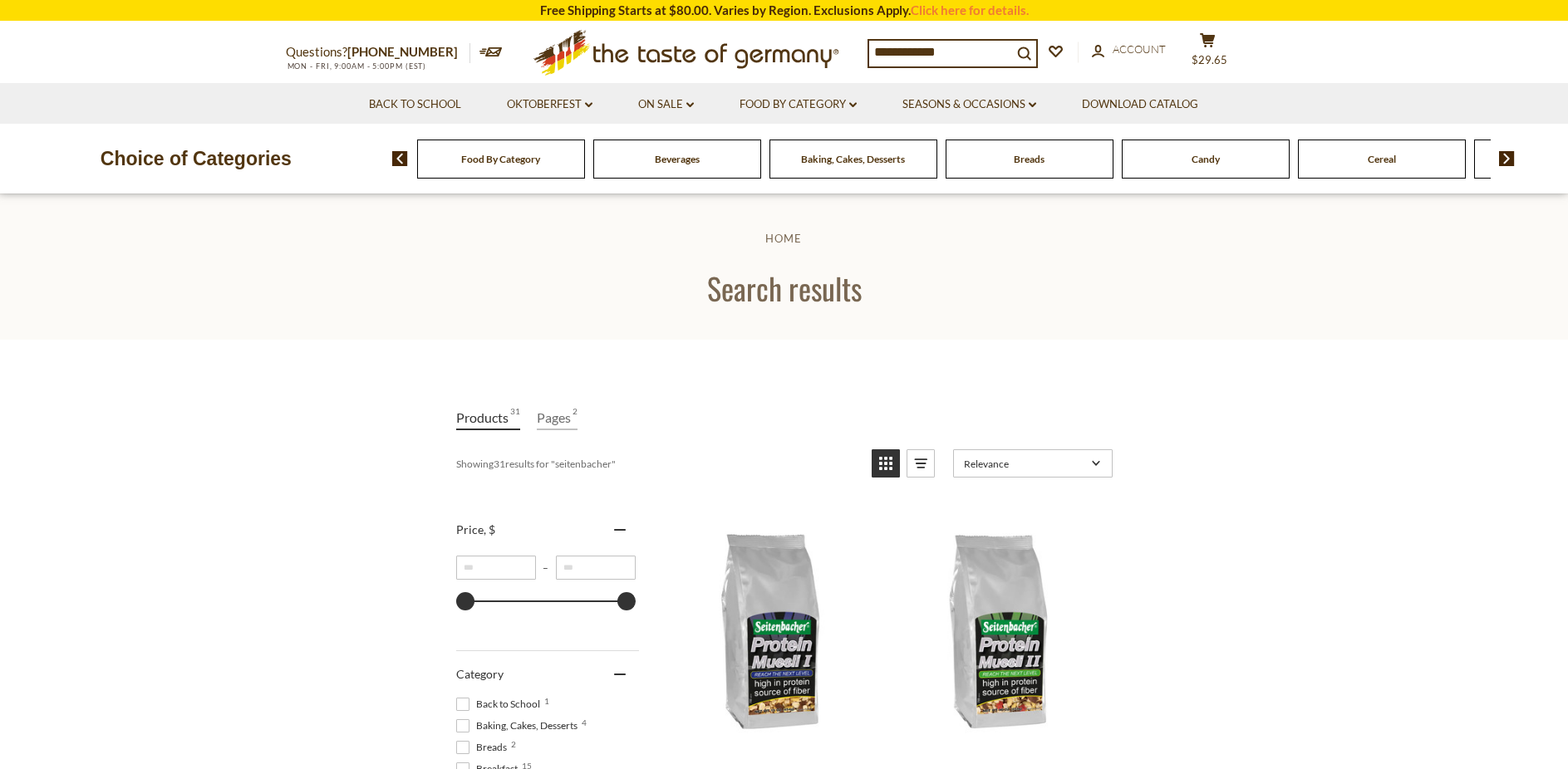
click at [946, 46] on input "**********" at bounding box center [940, 52] width 143 height 24
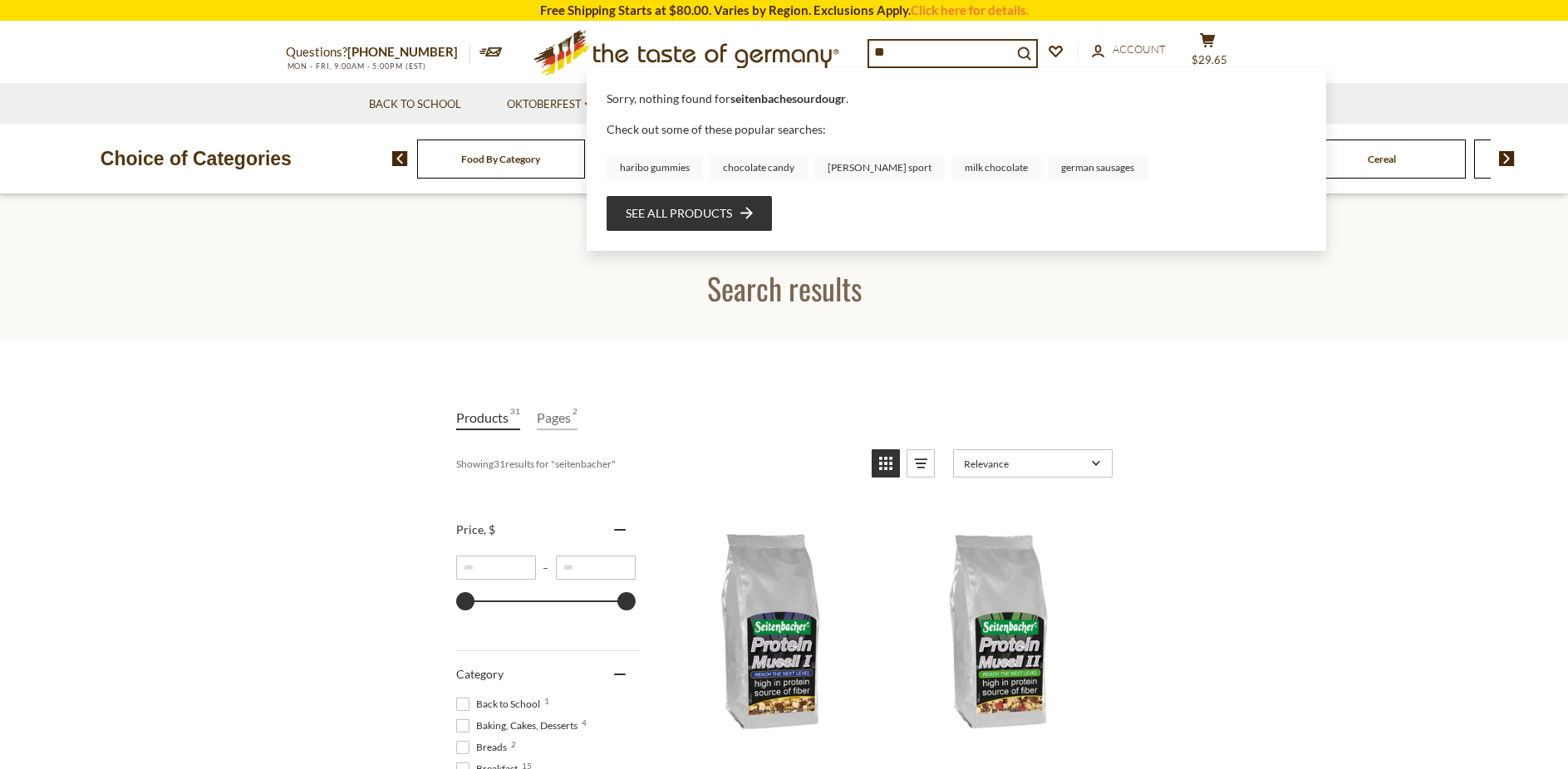
type input "*"
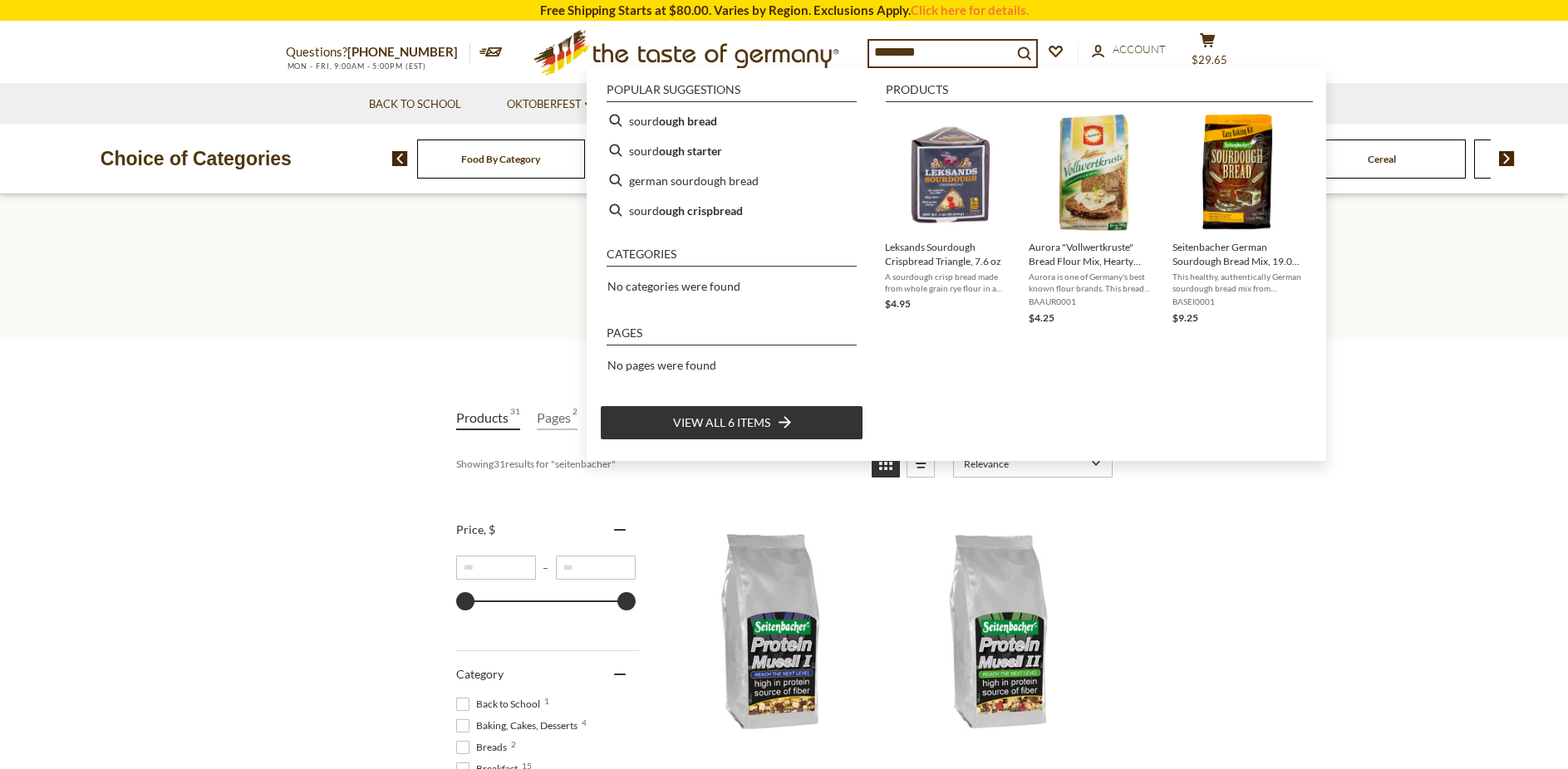
type input "*********"
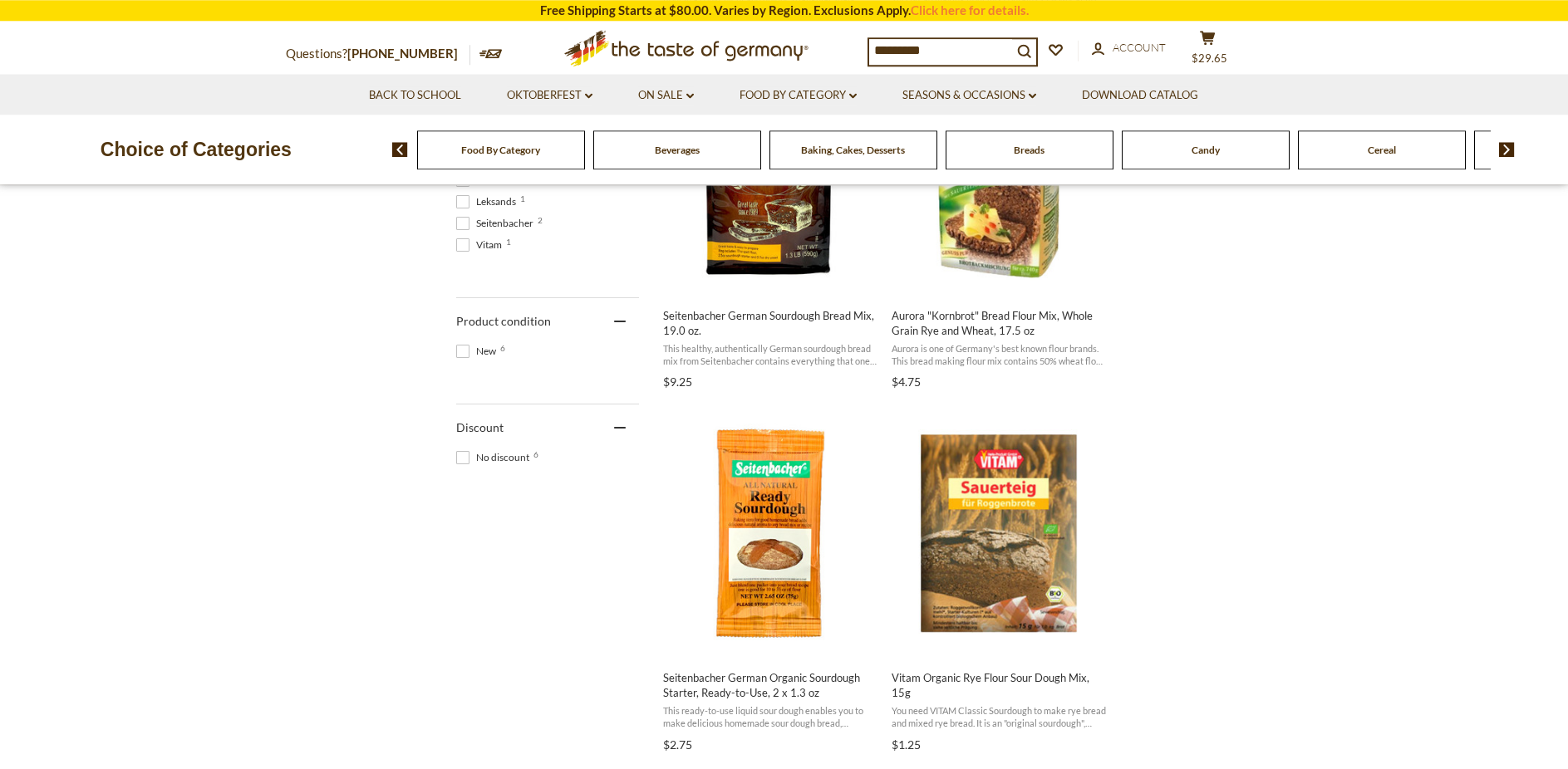
scroll to position [848, 0]
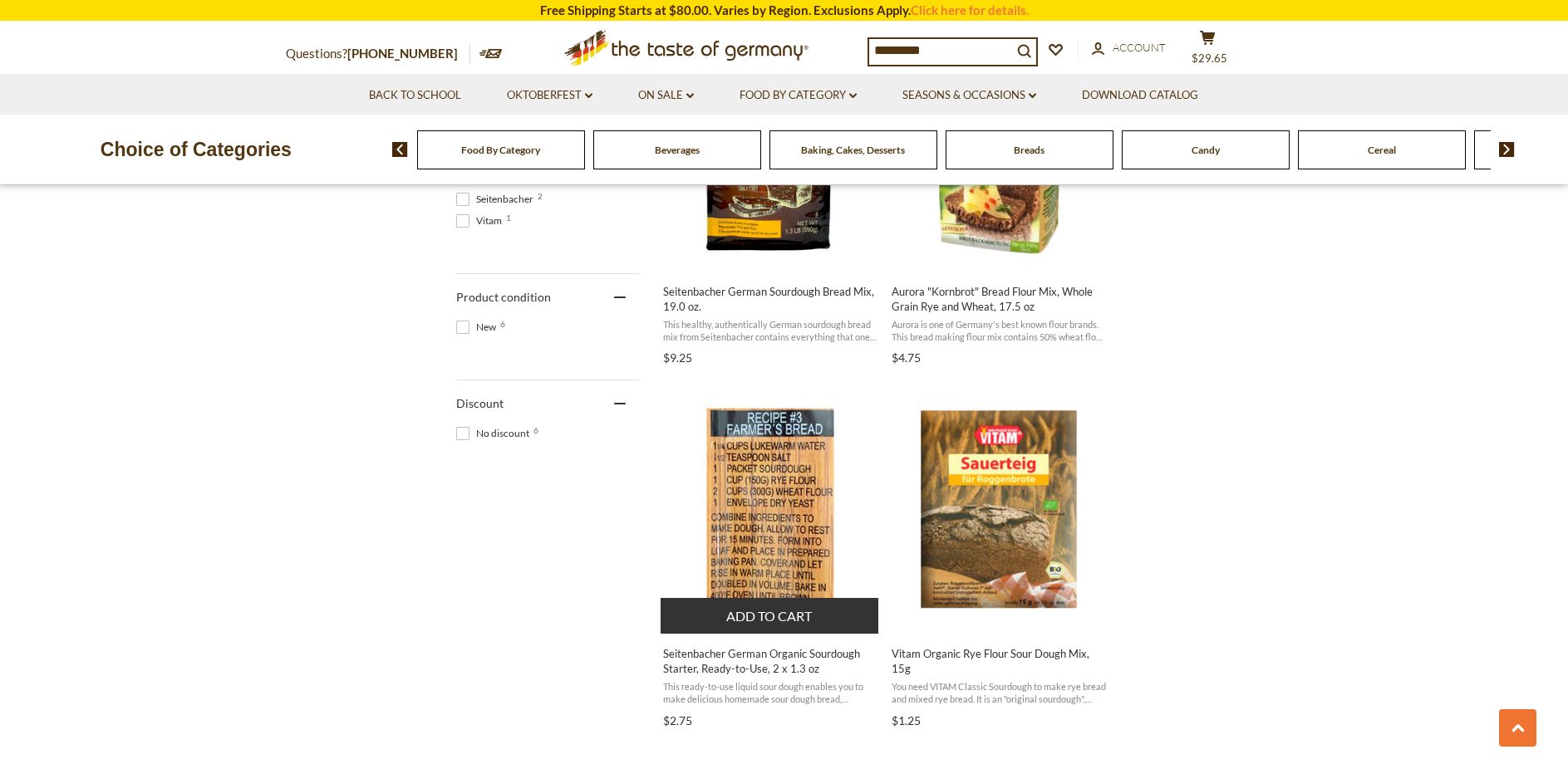
click at [742, 625] on button "Add to cart" at bounding box center [769, 616] width 218 height 36
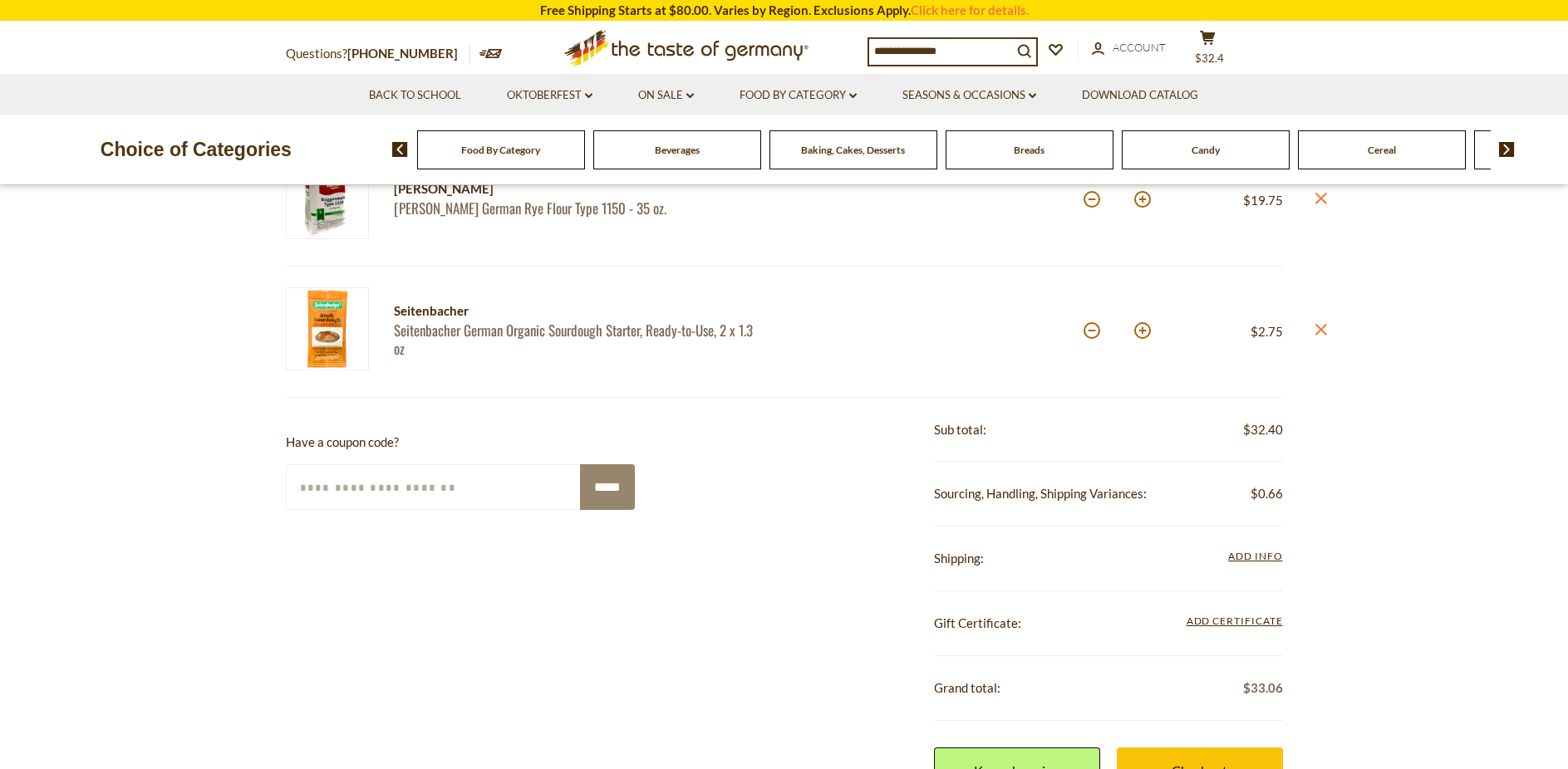
scroll to position [424, 0]
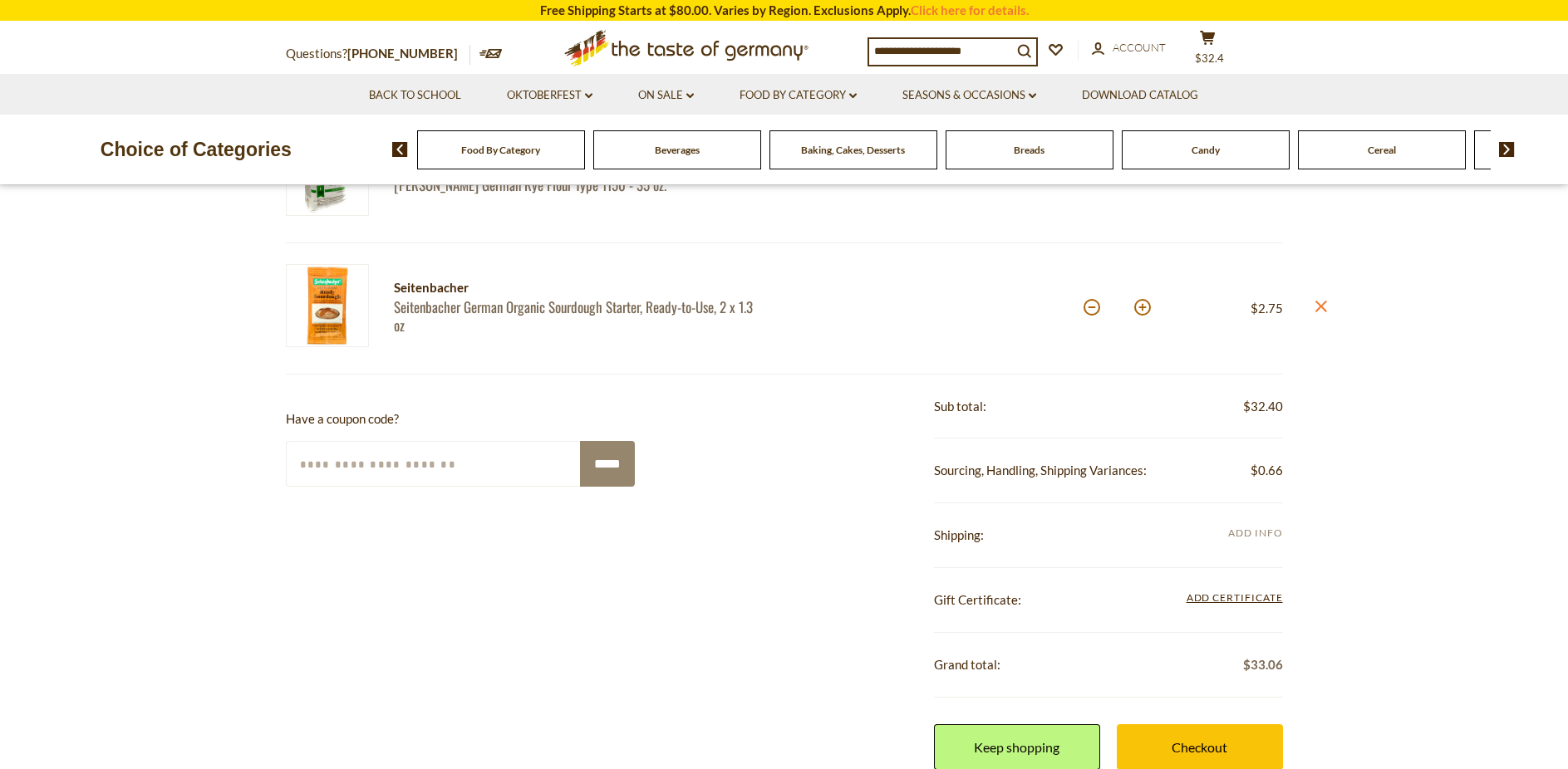
click at [1247, 534] on span "Add Info" at bounding box center [1256, 533] width 54 height 12
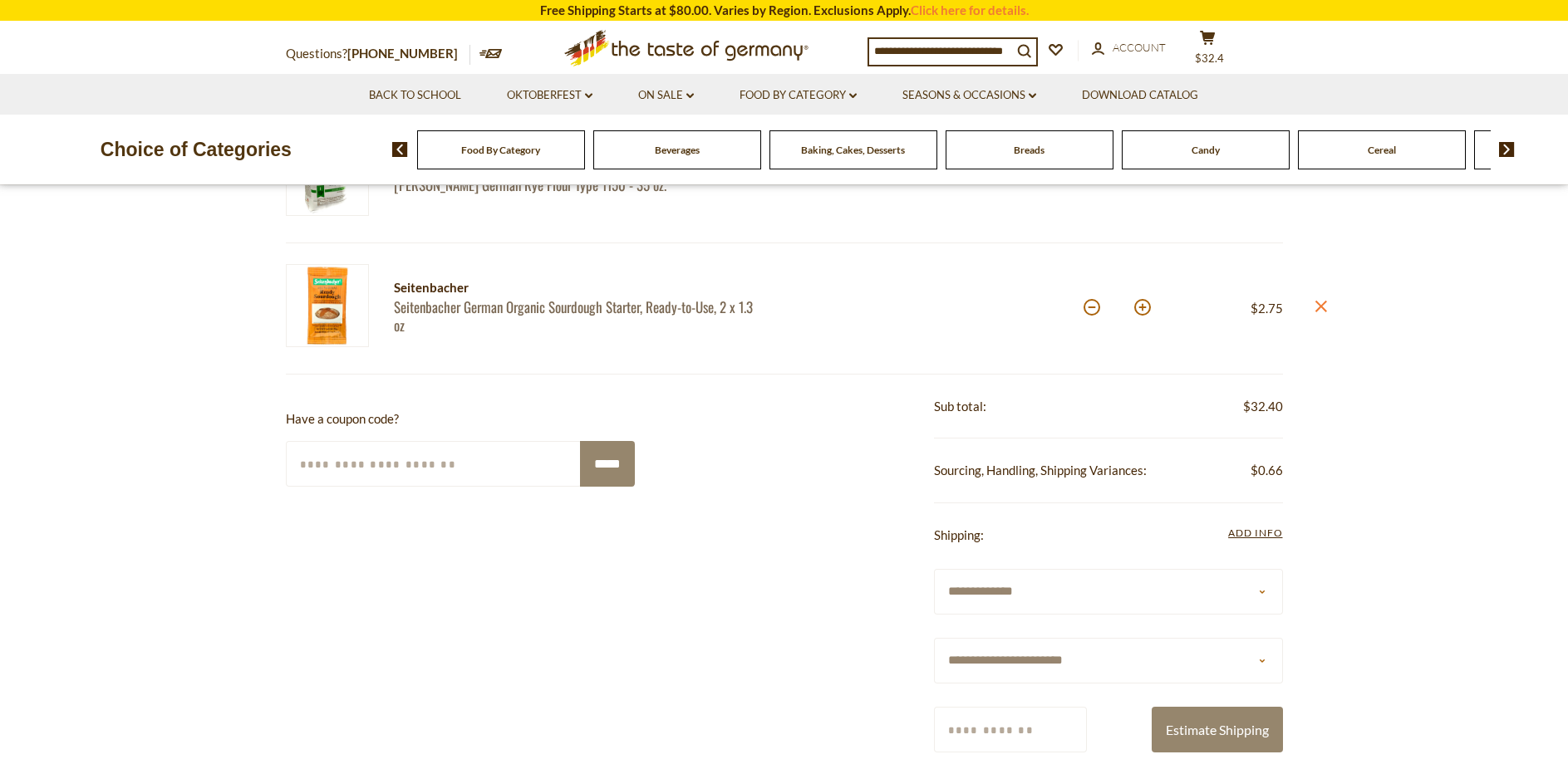
click at [934, 569] on select "**********" at bounding box center [1108, 592] width 349 height 46
click option "**********" at bounding box center [0, 0] width 0 height 0
click at [934, 638] on select "**********" at bounding box center [1108, 661] width 349 height 46
select select "**"
click option "*******" at bounding box center [0, 0] width 0 height 0
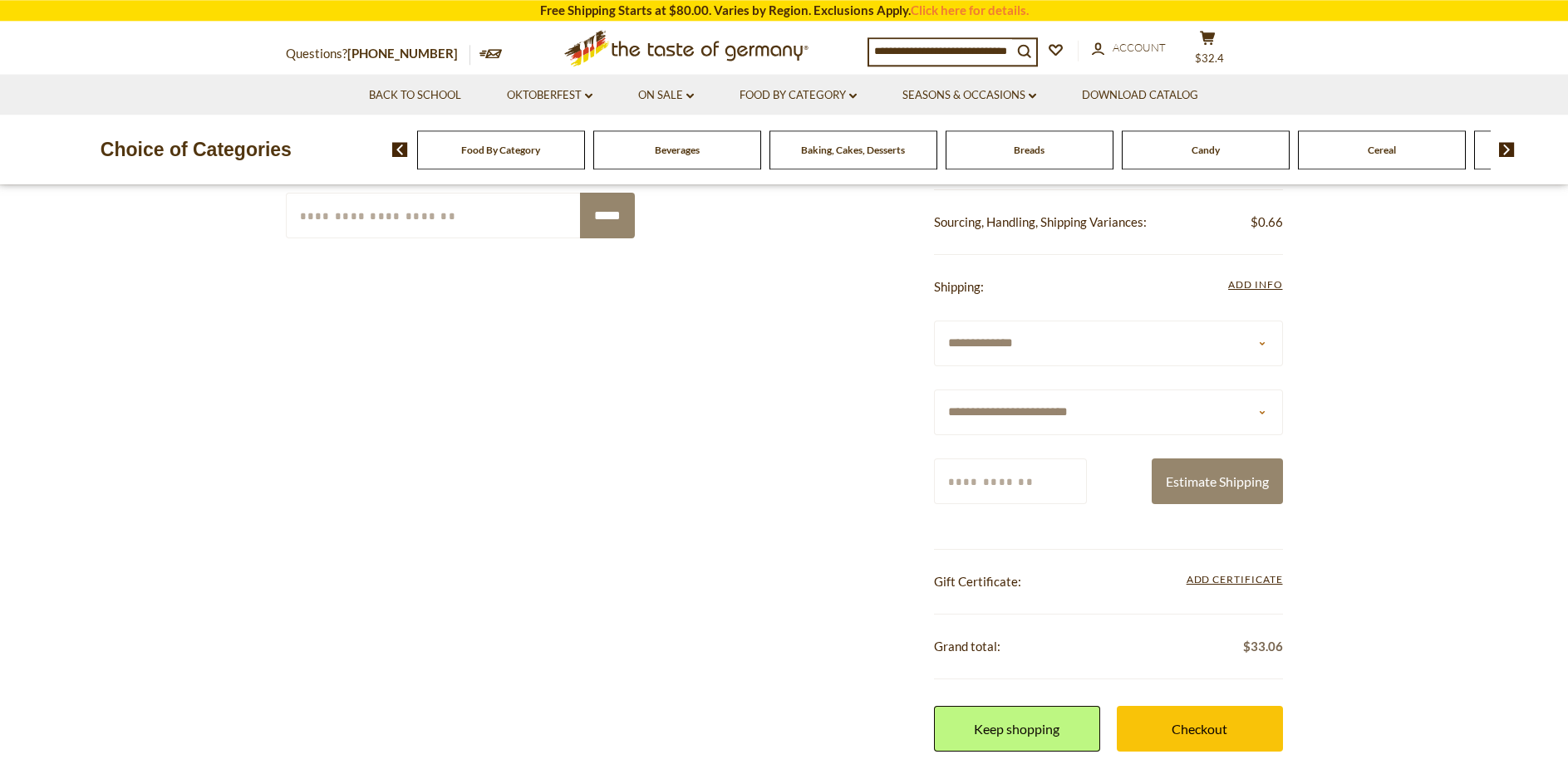
scroll to position [678, 0]
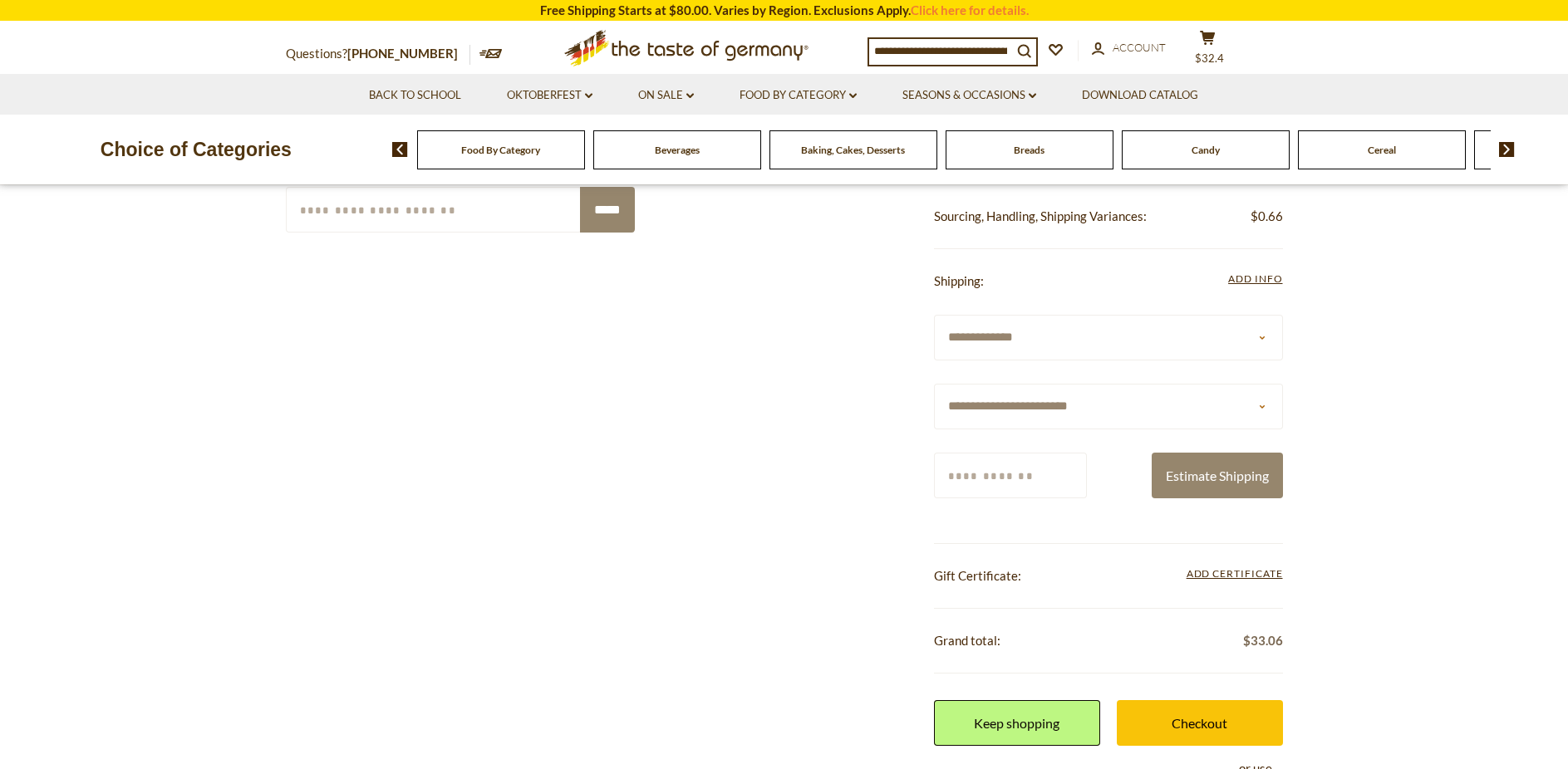
click at [1069, 478] on input "Zip/Postcode" at bounding box center [1010, 475] width 153 height 46
type input "*****"
click at [1213, 481] on button "Estimate Shipping" at bounding box center [1217, 475] width 132 height 46
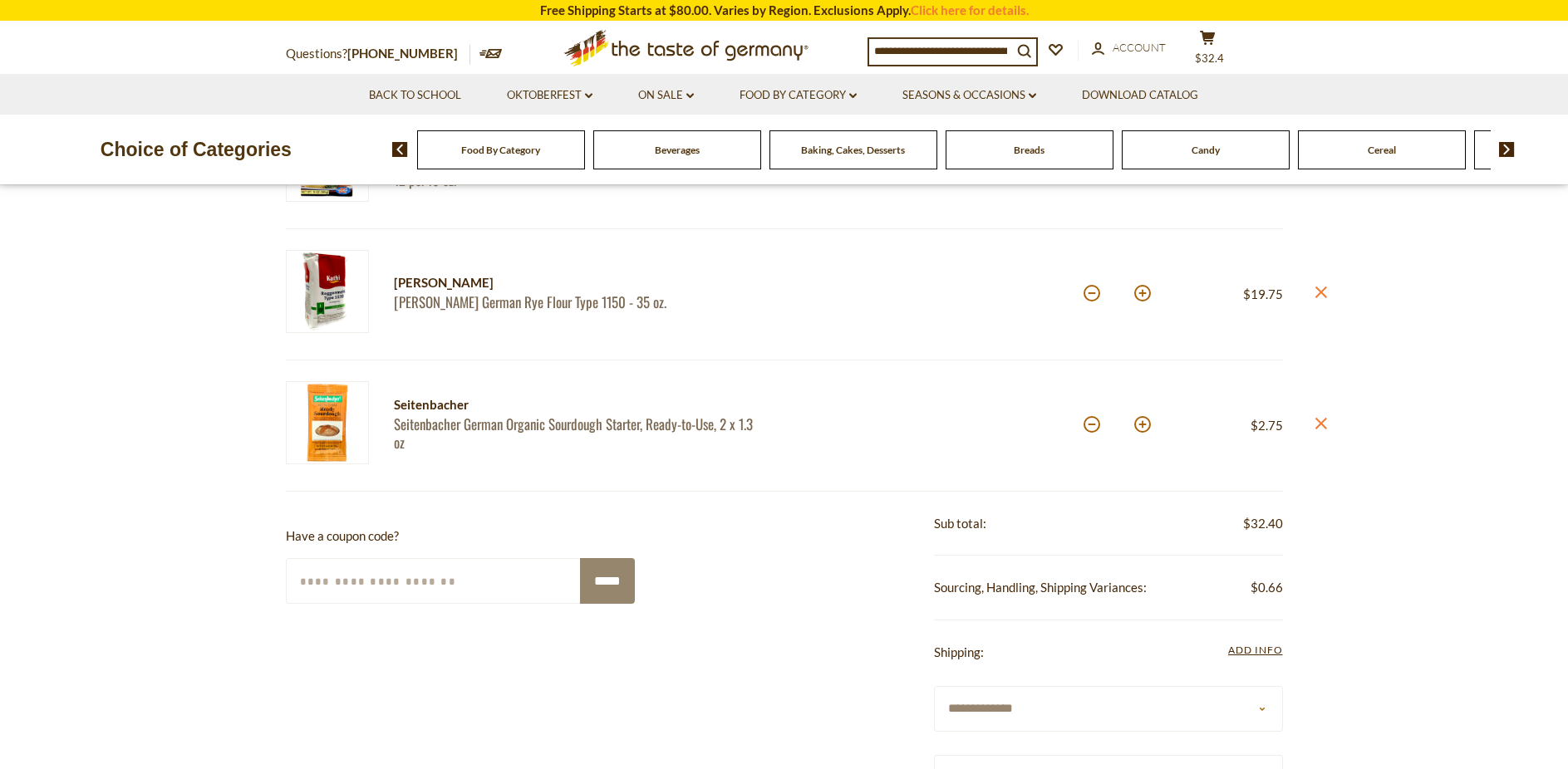
scroll to position [254, 0]
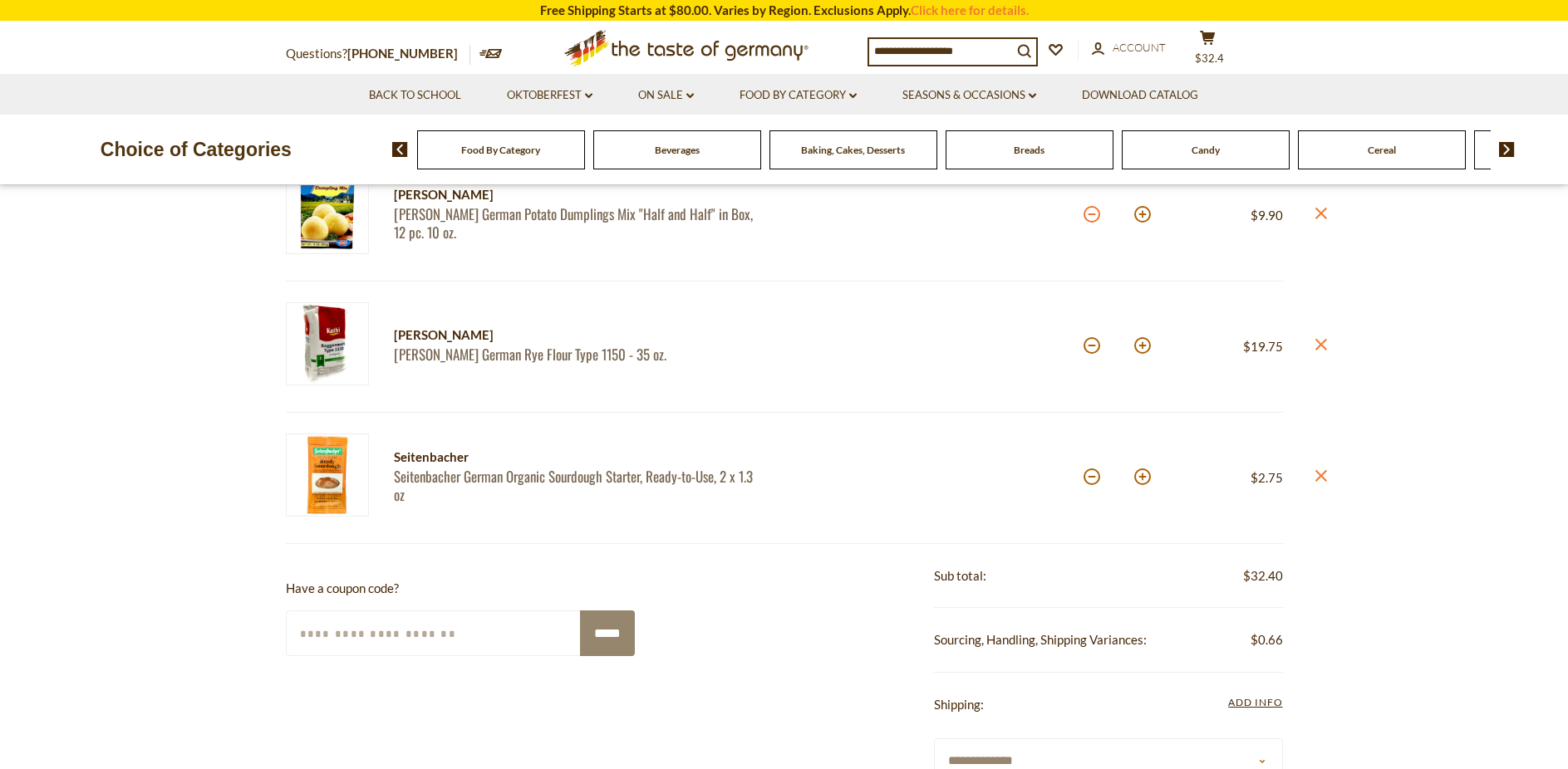
click at [1089, 219] on button at bounding box center [1092, 214] width 17 height 17
type input "*"
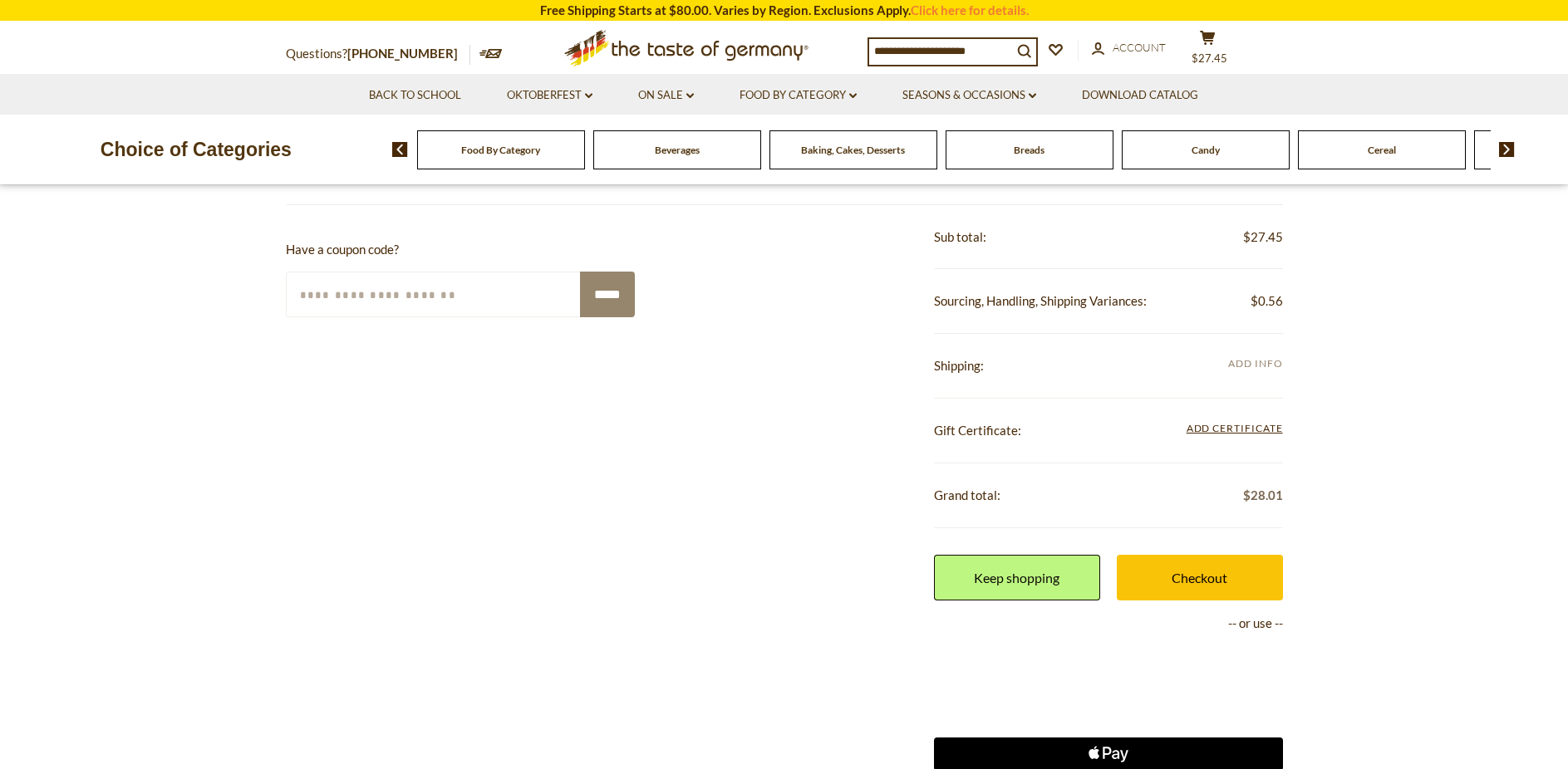
click at [1278, 368] on span "Add Info" at bounding box center [1256, 363] width 54 height 12
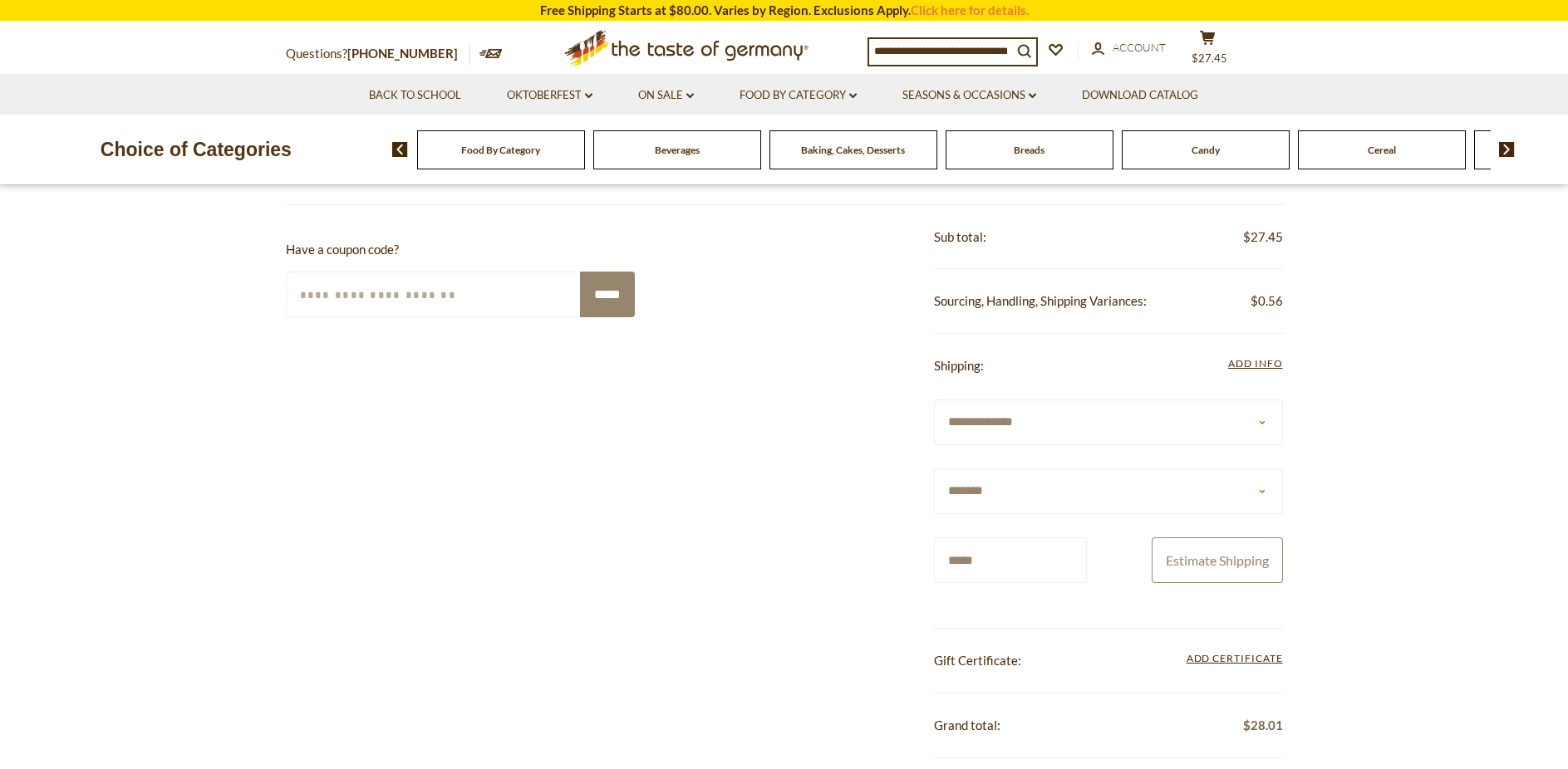
click at [1235, 570] on button "Estimate Shipping" at bounding box center [1217, 560] width 132 height 46
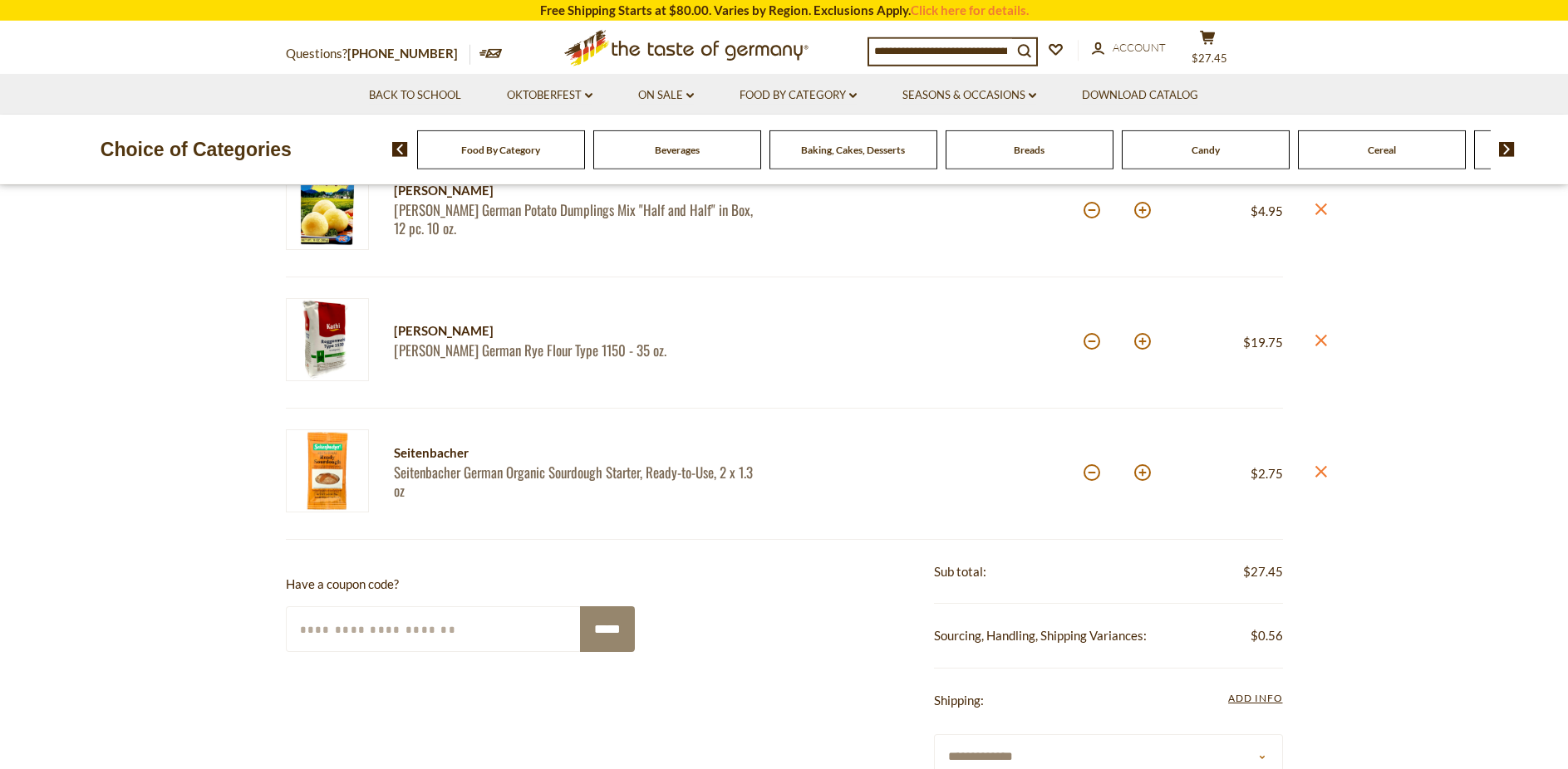
scroll to position [169, 0]
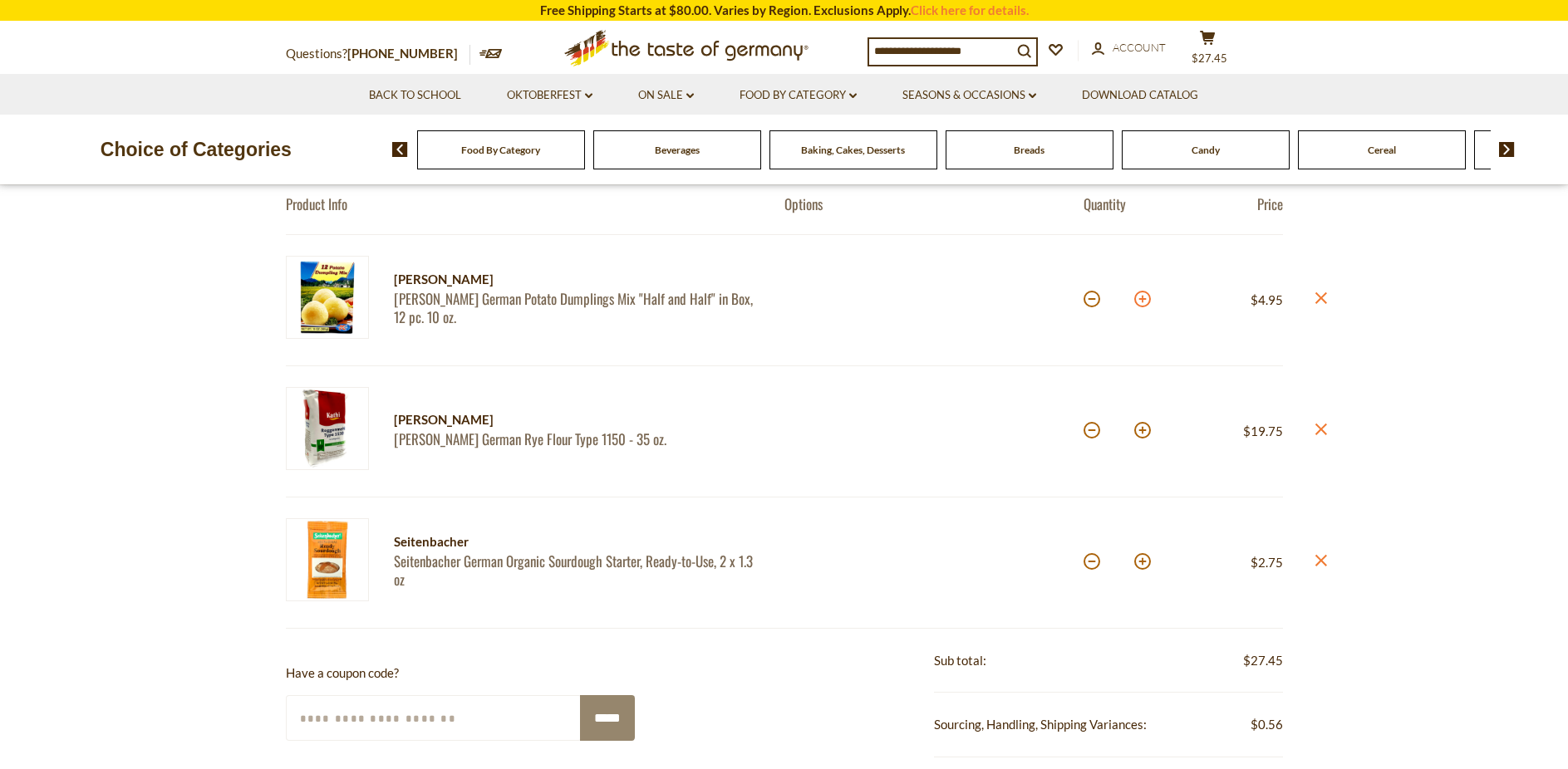
click at [1141, 303] on button at bounding box center [1142, 299] width 17 height 17
type input "*"
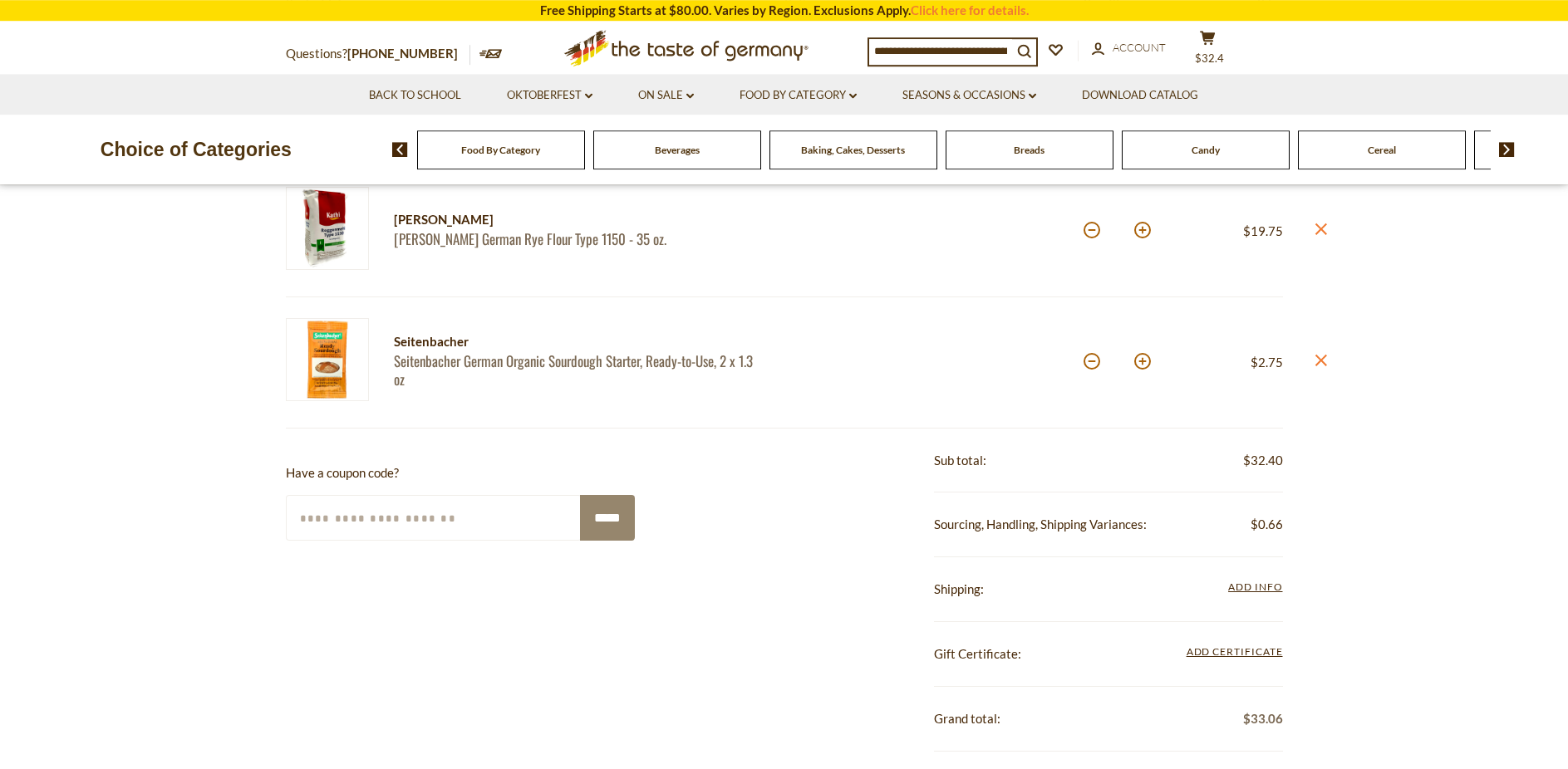
scroll to position [424, 0]
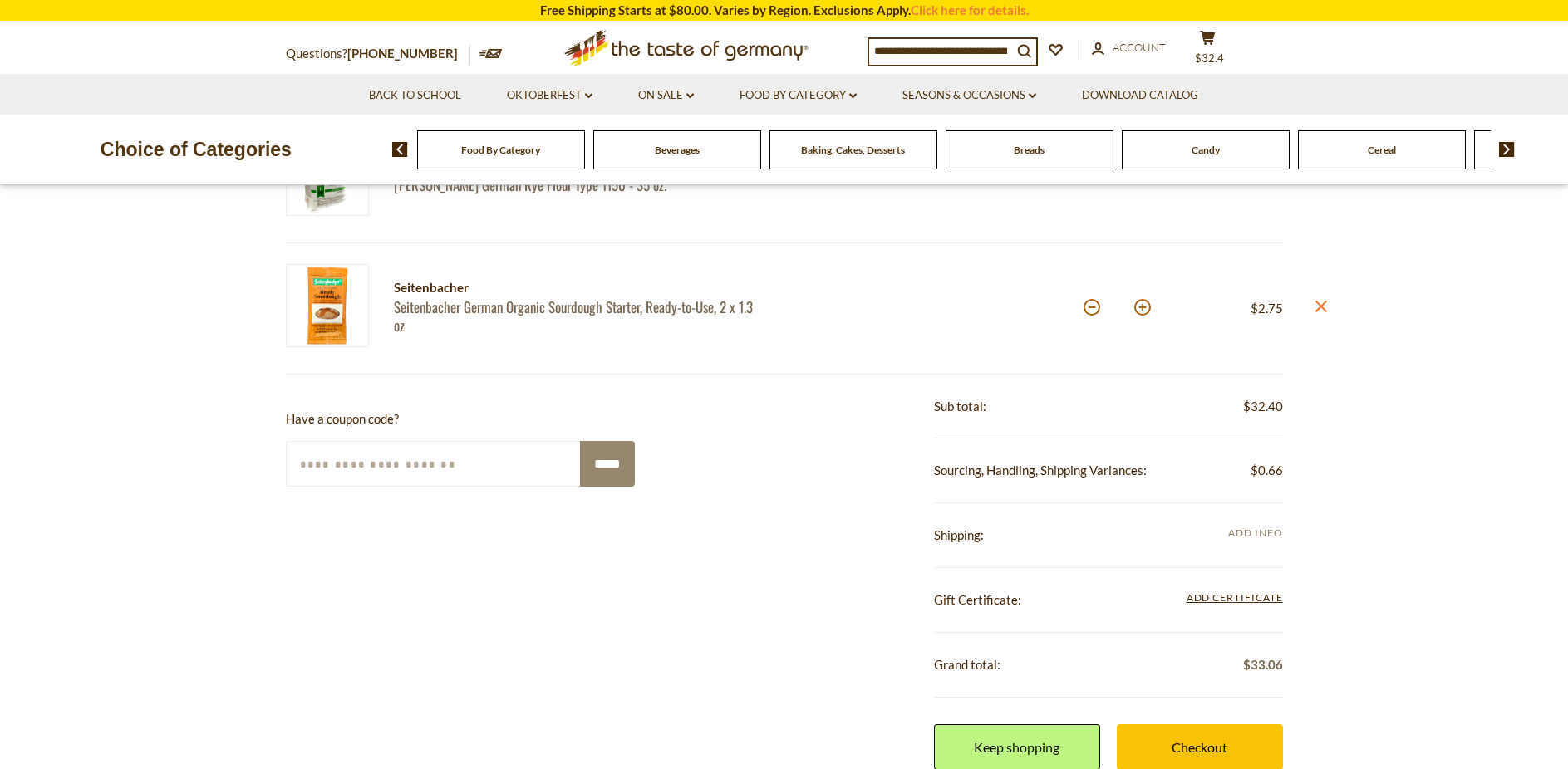
click at [1268, 538] on span "Add Info" at bounding box center [1256, 533] width 54 height 12
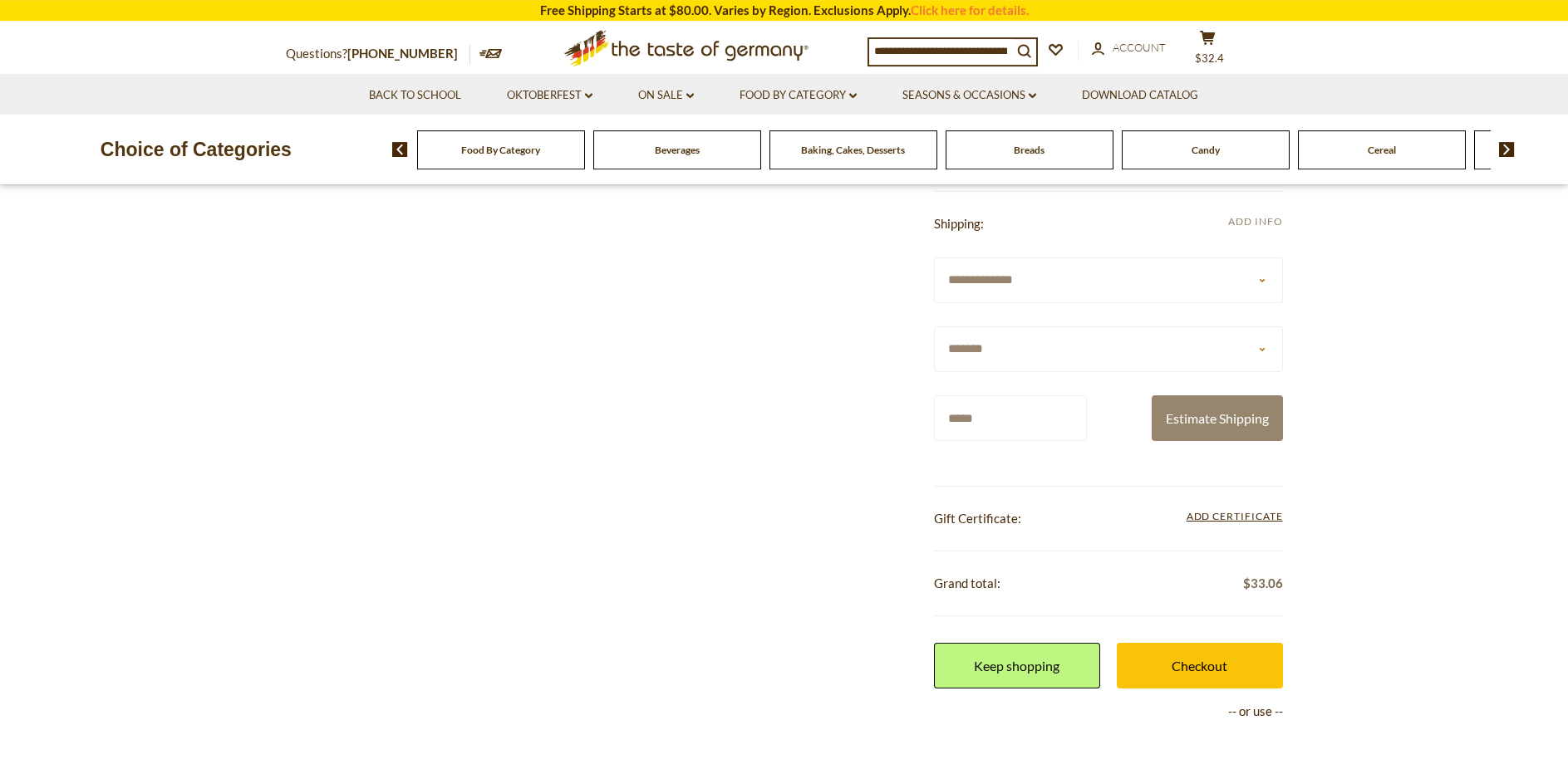
scroll to position [763, 0]
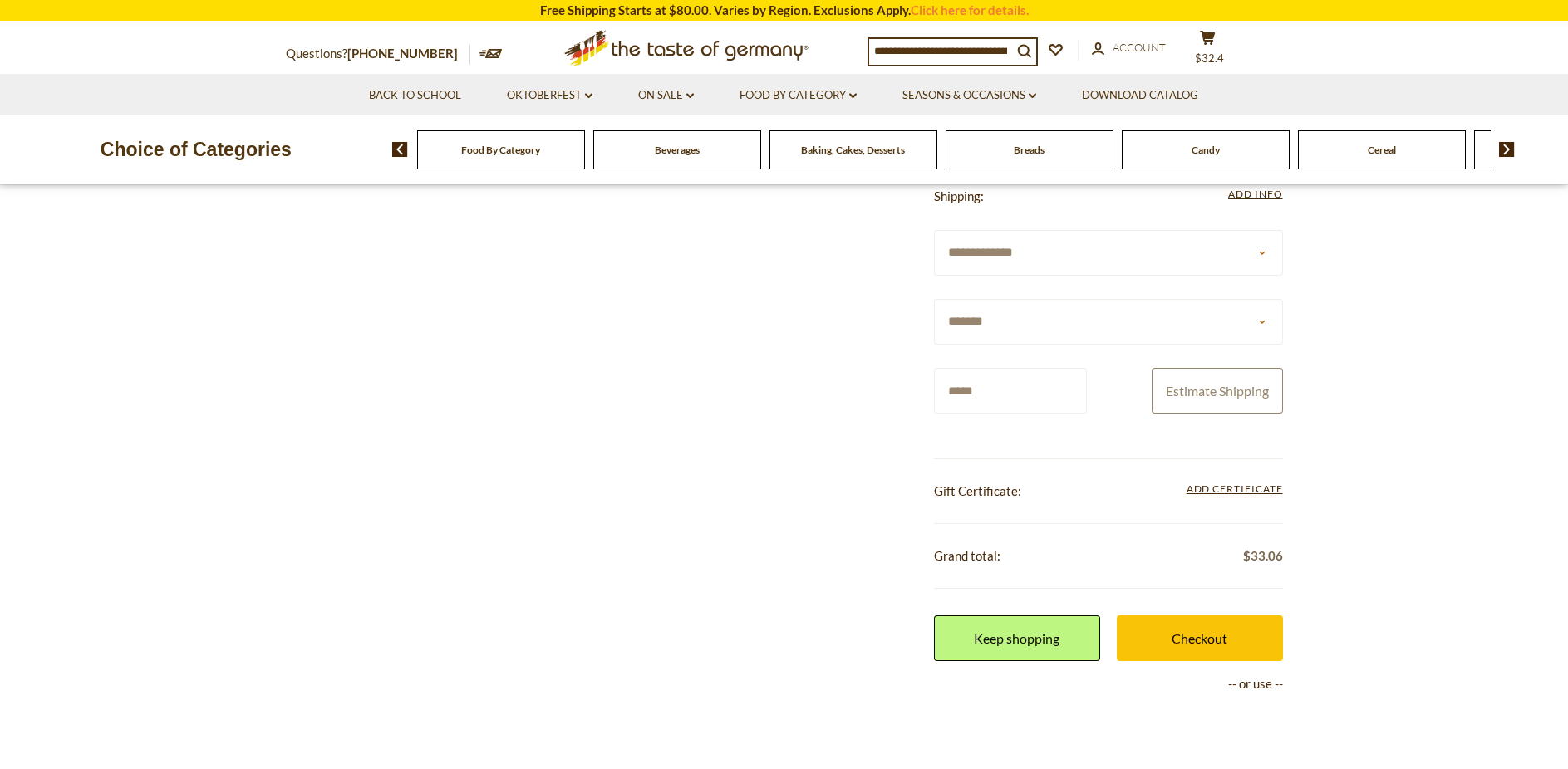
click at [1220, 396] on button "Estimate Shipping" at bounding box center [1217, 391] width 132 height 46
